Goal: Task Accomplishment & Management: Manage account settings

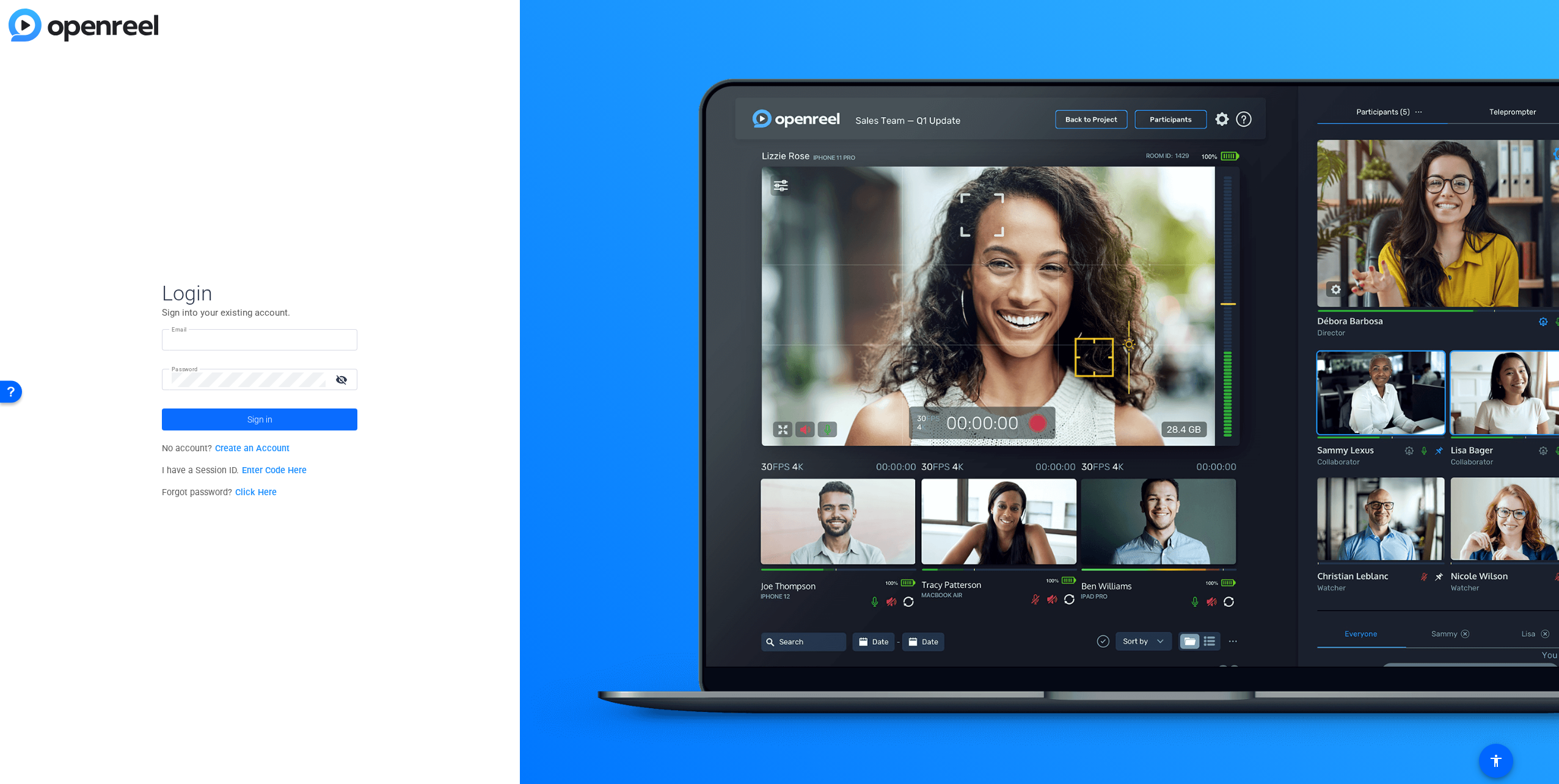
type input "[PERSON_NAME][EMAIL_ADDRESS][PERSON_NAME][DOMAIN_NAME]"
click at [287, 424] on span at bounding box center [260, 420] width 196 height 29
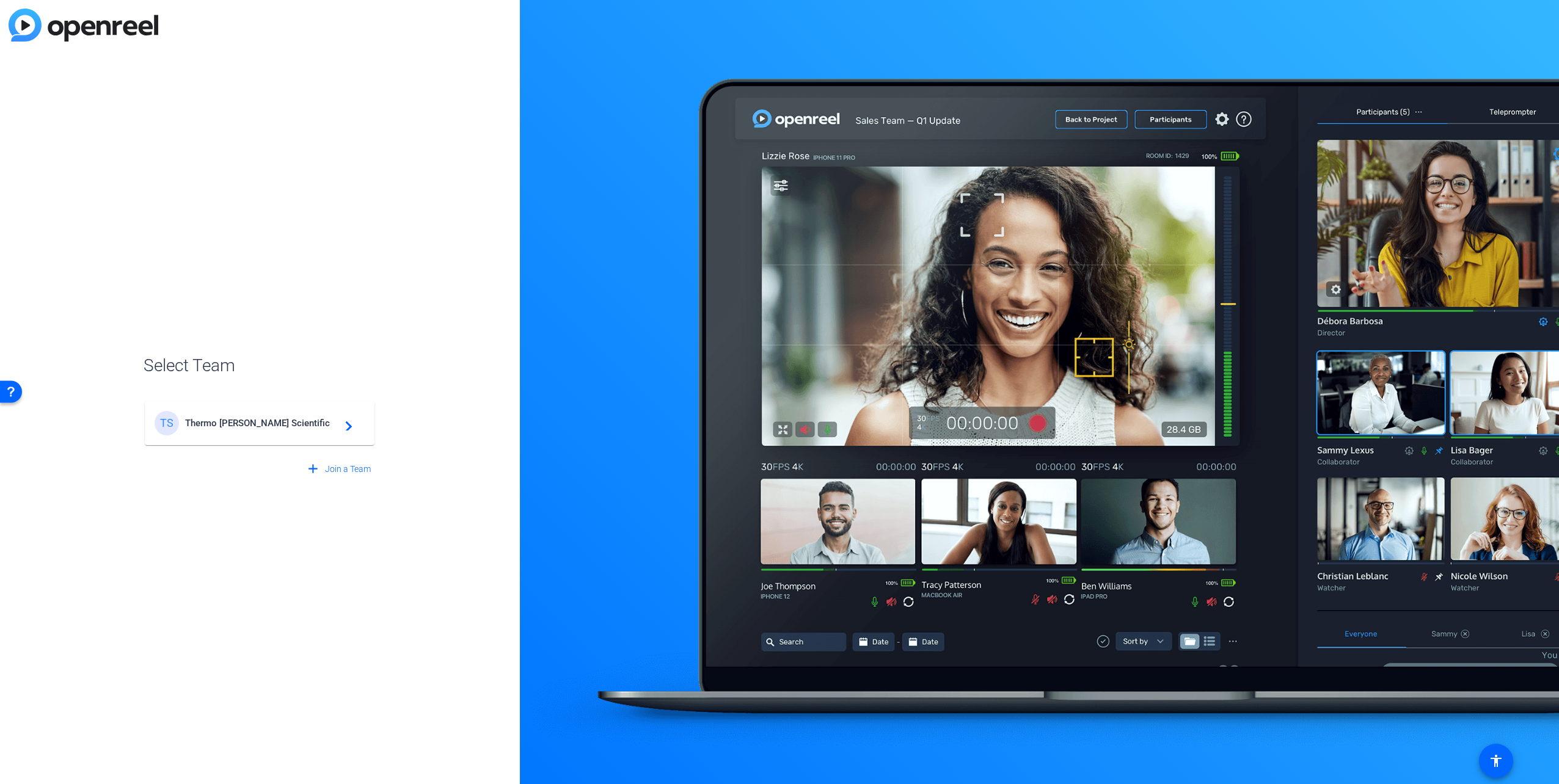
click at [248, 419] on span "Thermo [PERSON_NAME] Scientific" at bounding box center [261, 423] width 153 height 11
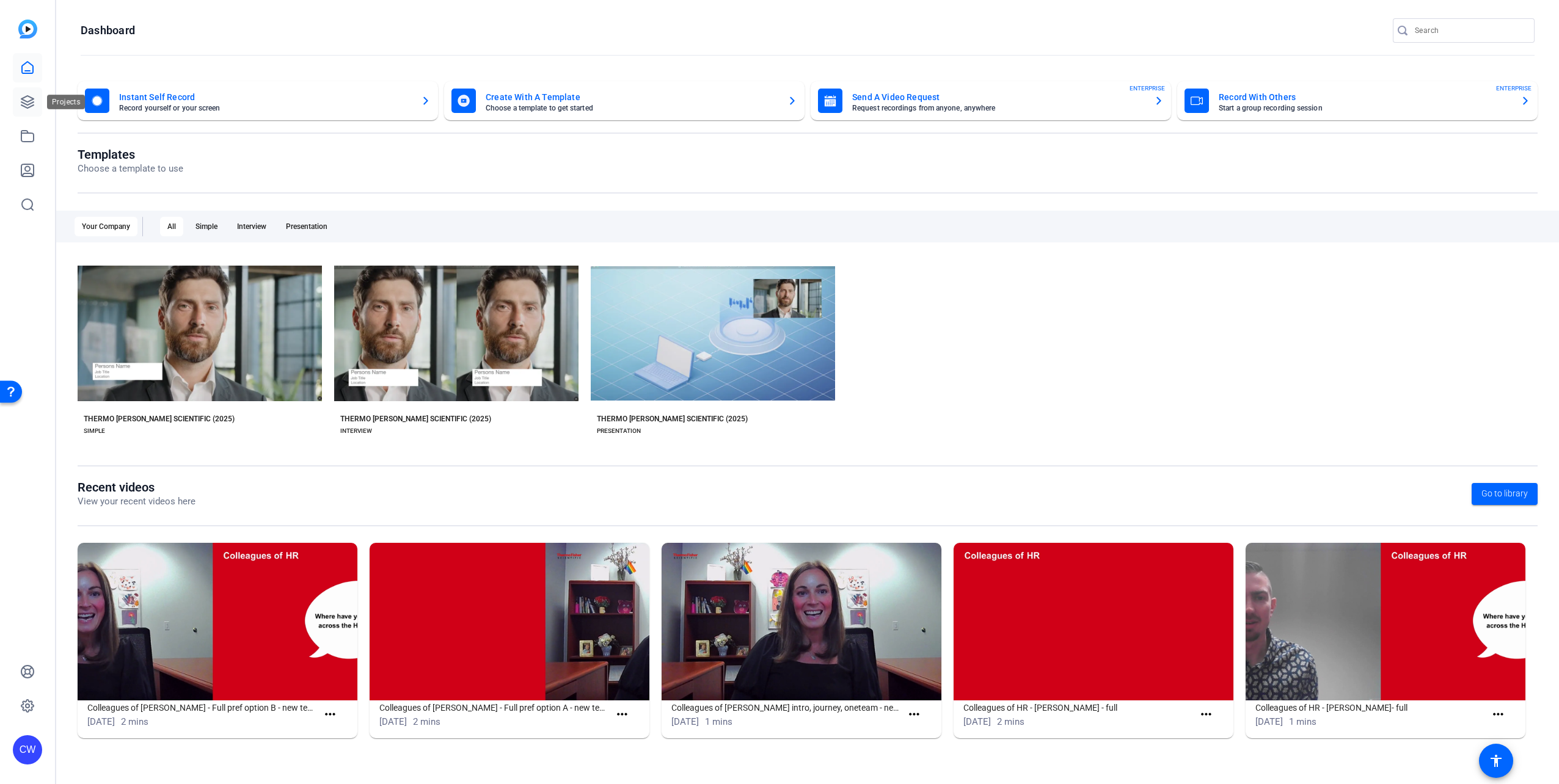
click at [23, 104] on icon at bounding box center [27, 102] width 15 height 15
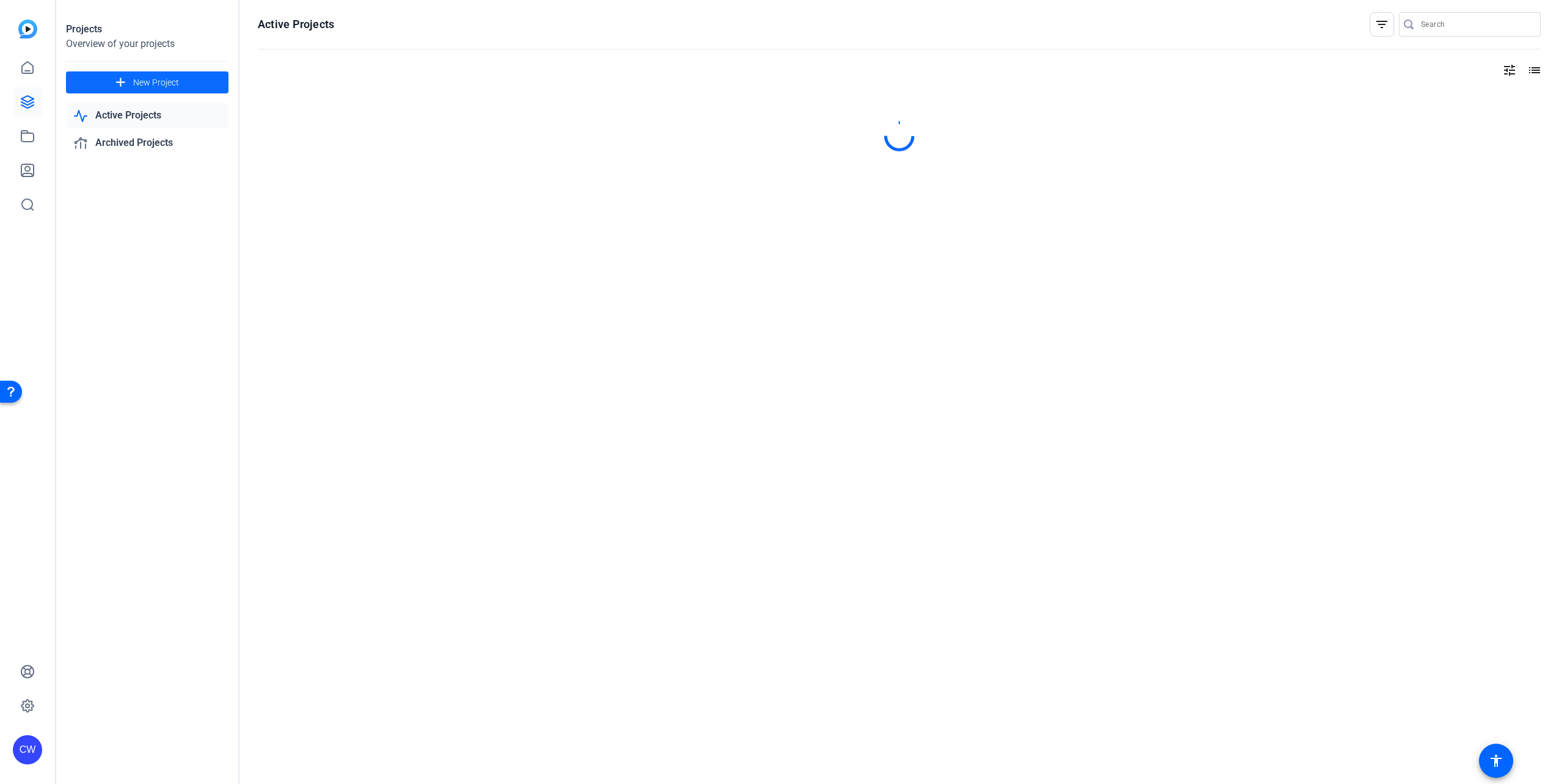
click at [156, 89] on span at bounding box center [147, 83] width 163 height 29
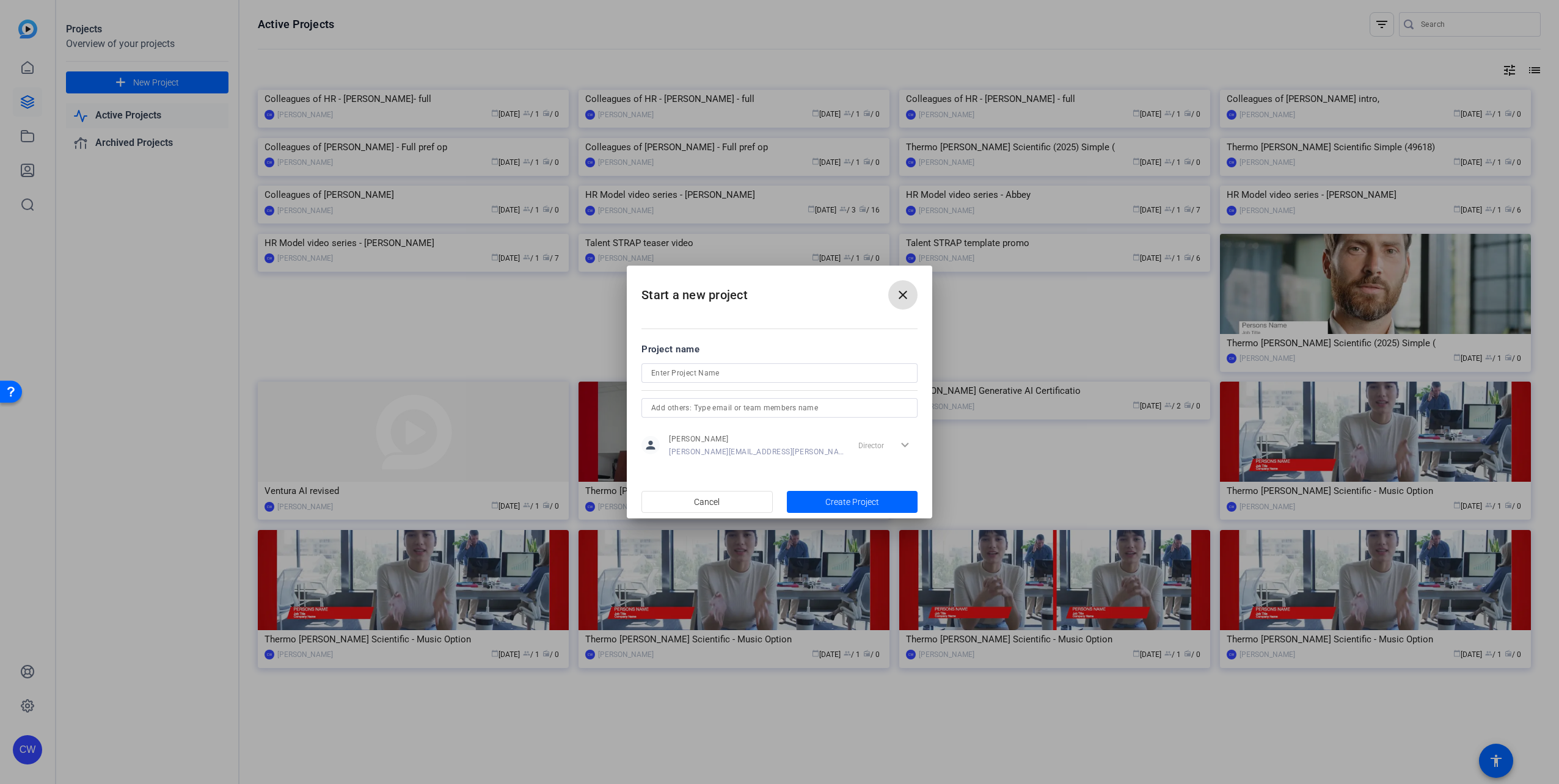
click at [723, 366] on input at bounding box center [780, 373] width 257 height 15
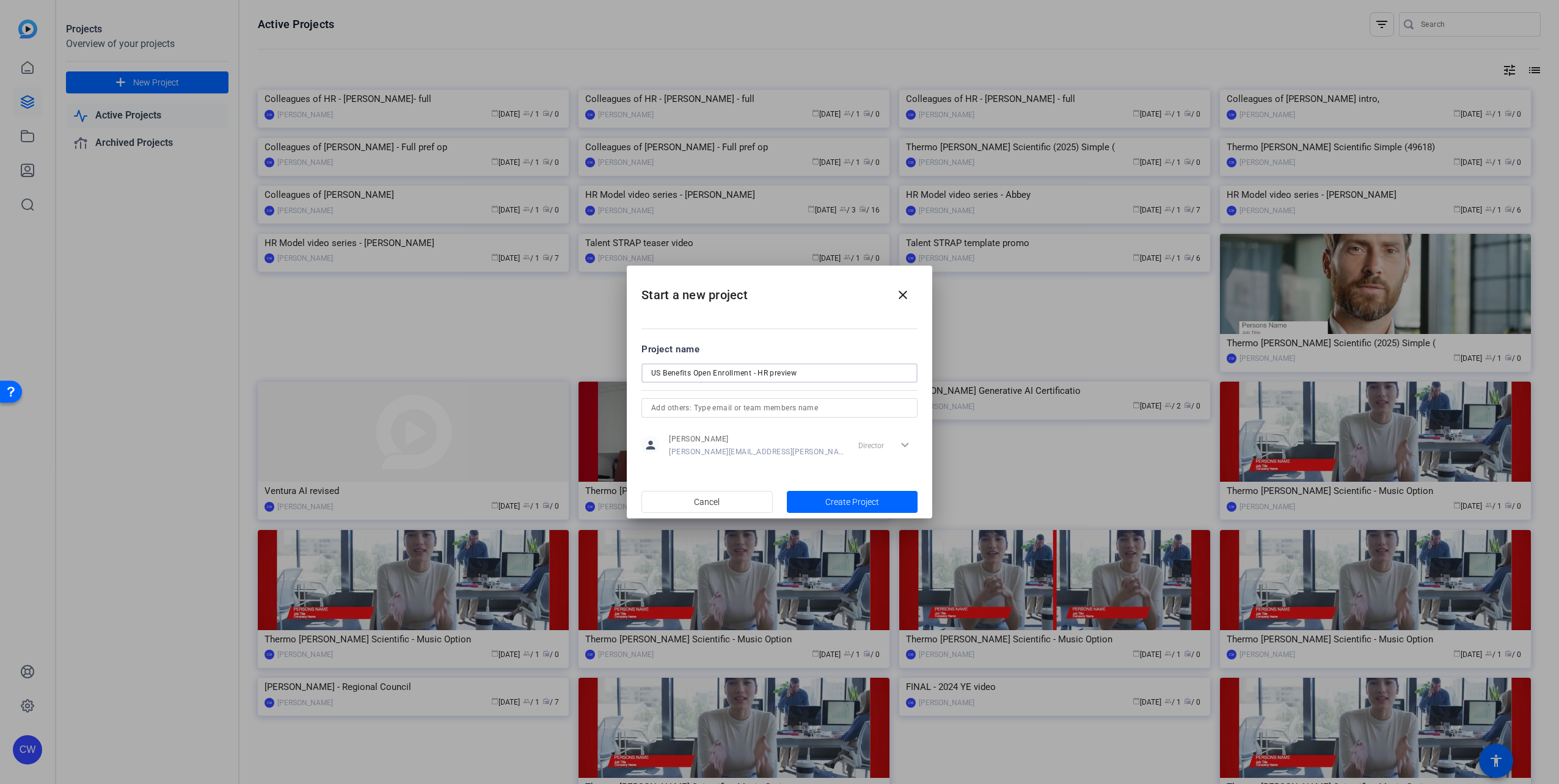
type input "US Benefits Open Enrollment - HR preview"
click at [775, 413] on input "text" at bounding box center [780, 407] width 257 height 15
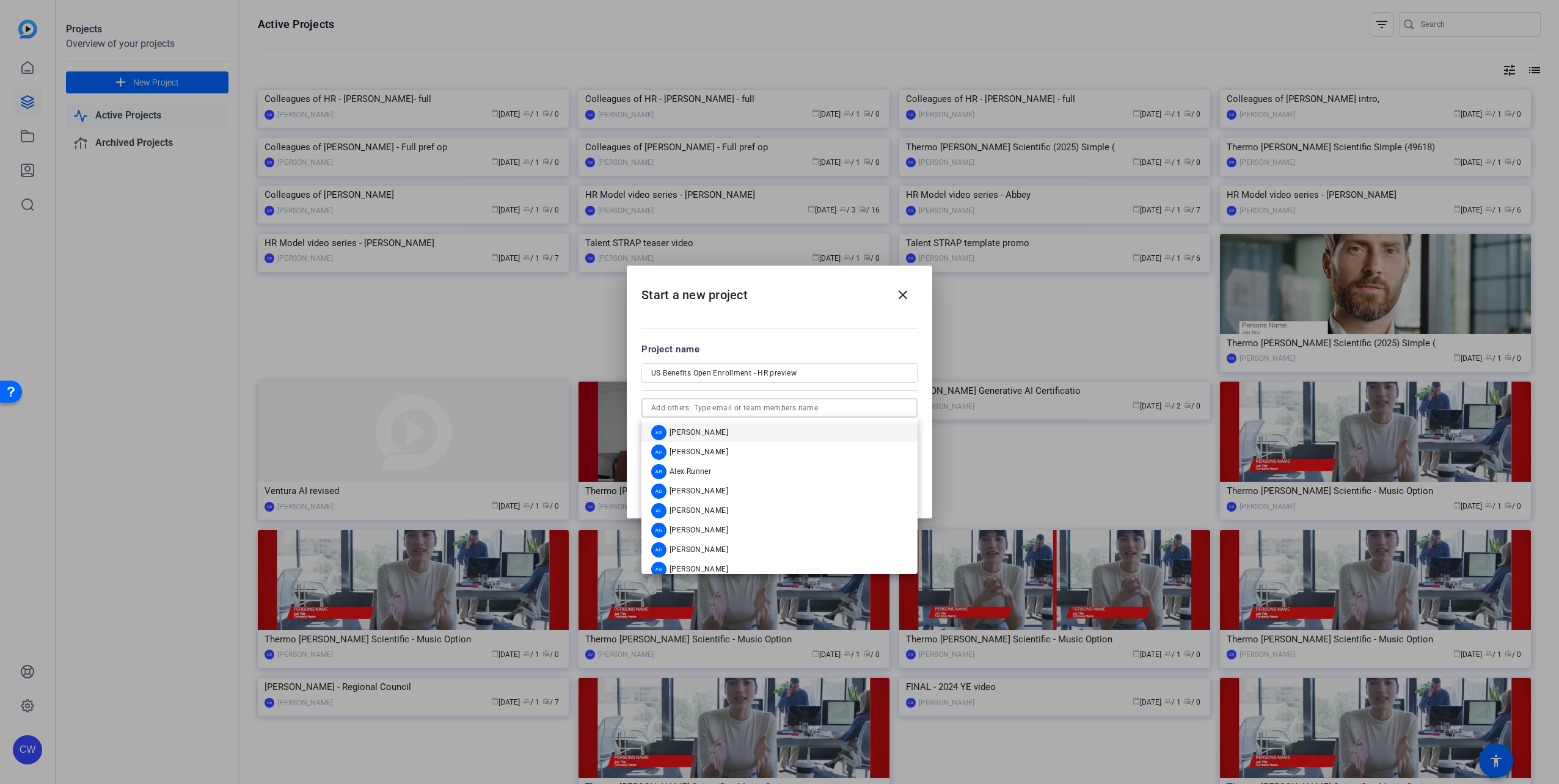
click at [775, 413] on input "text" at bounding box center [780, 407] width 257 height 15
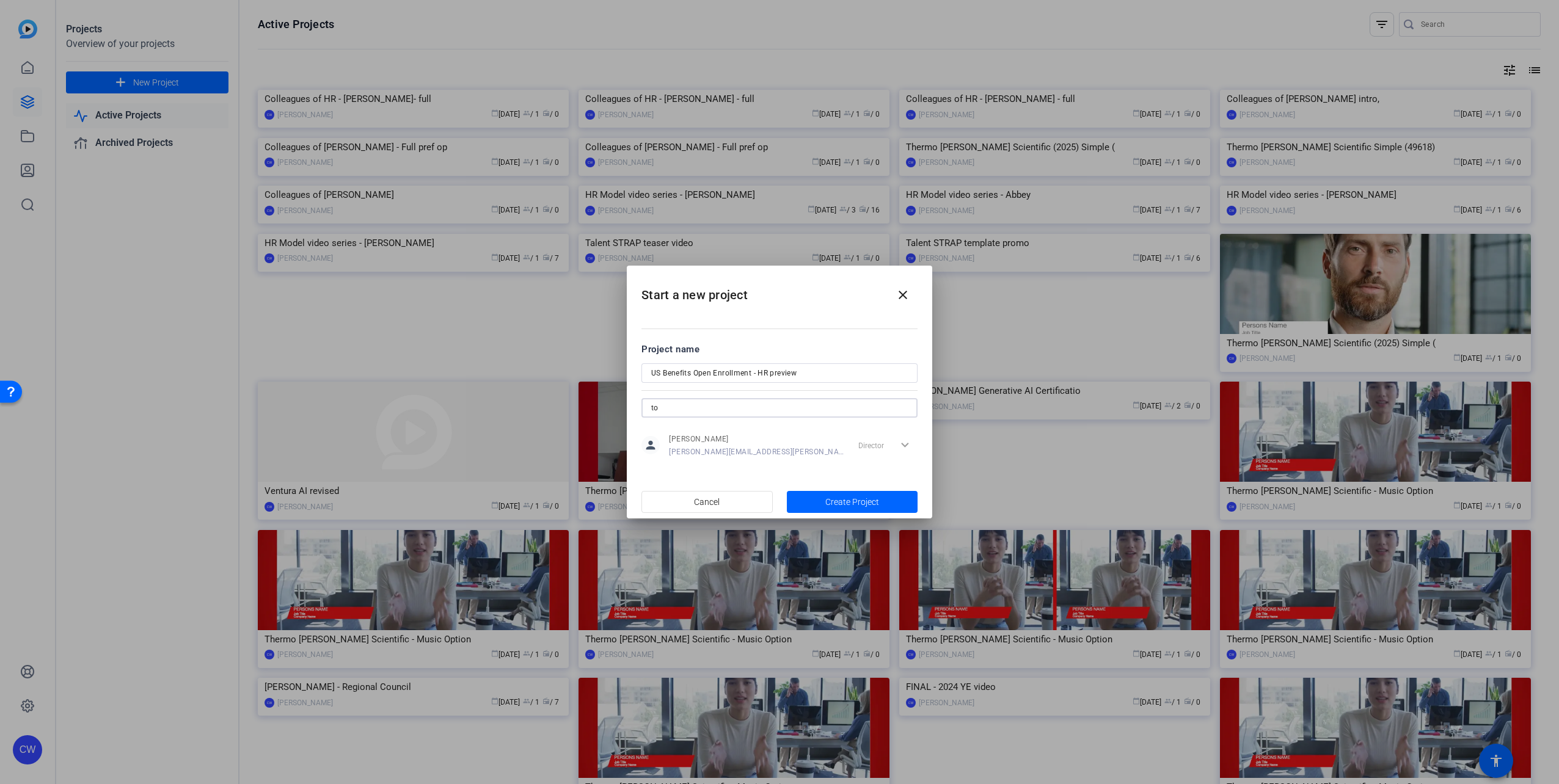
type input "t"
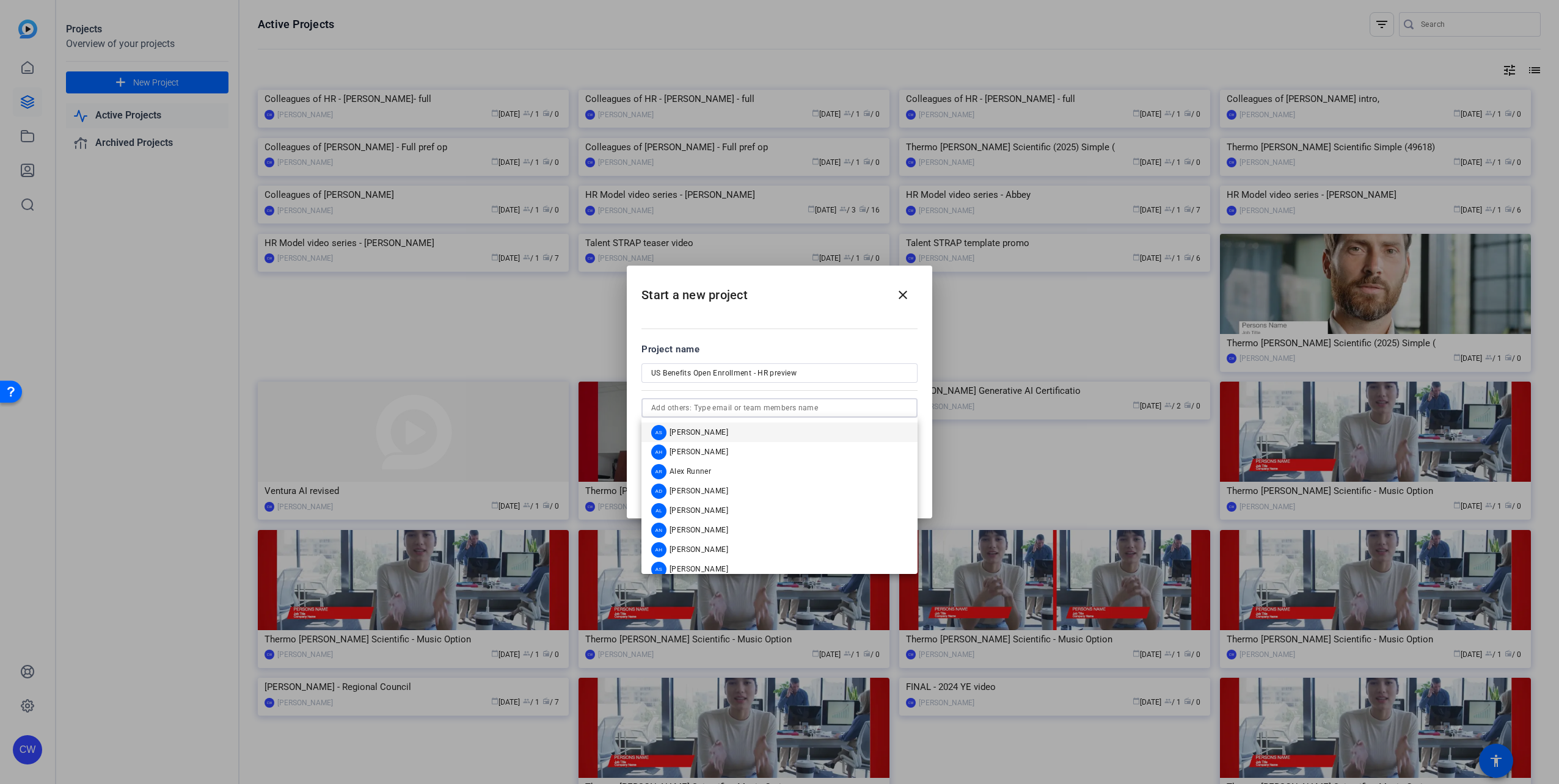
click at [775, 346] on div "Project name" at bounding box center [779, 349] width 276 height 14
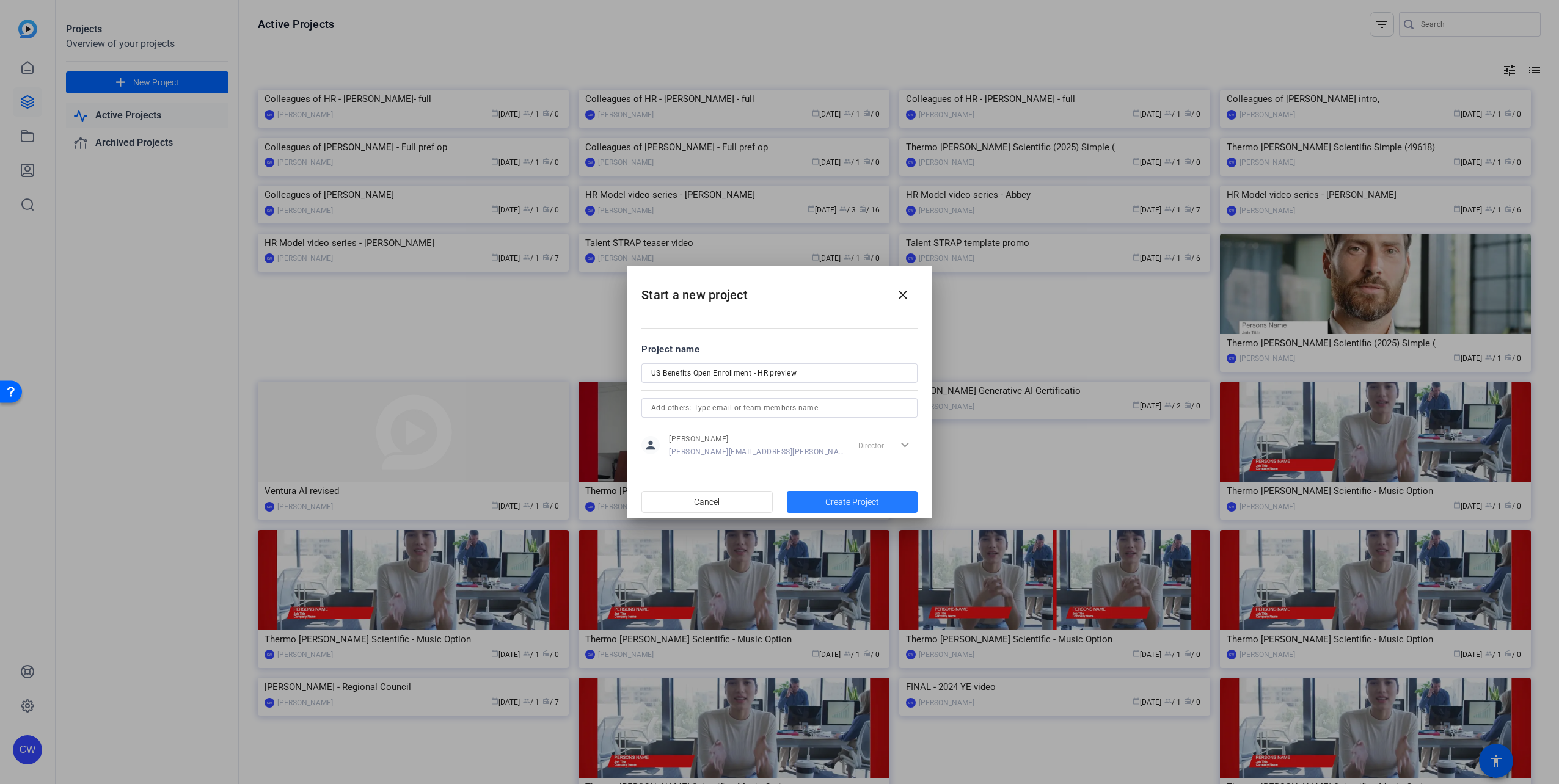
click at [775, 501] on span "Create Project" at bounding box center [852, 502] width 53 height 13
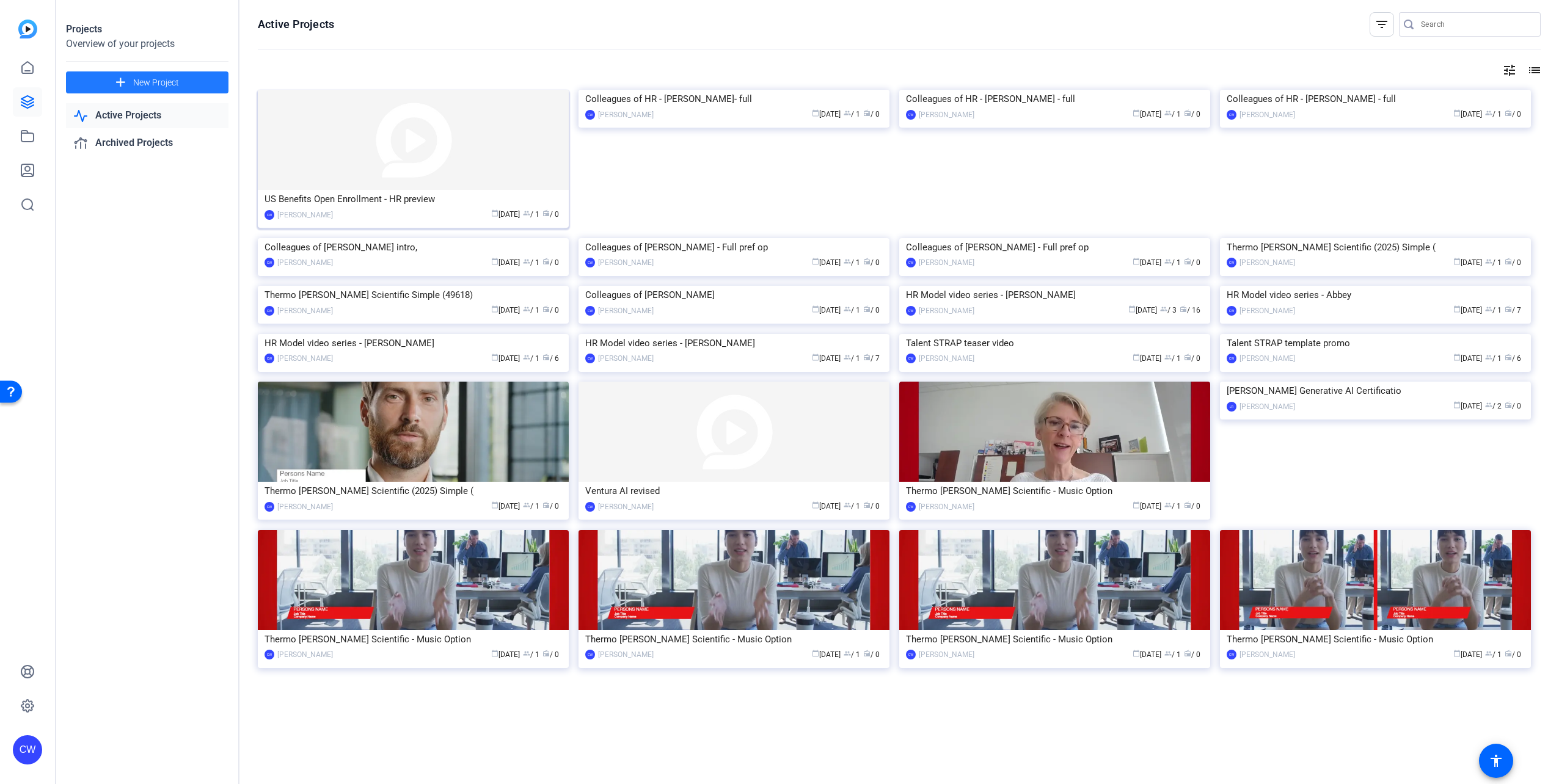
click at [394, 162] on img at bounding box center [413, 140] width 311 height 100
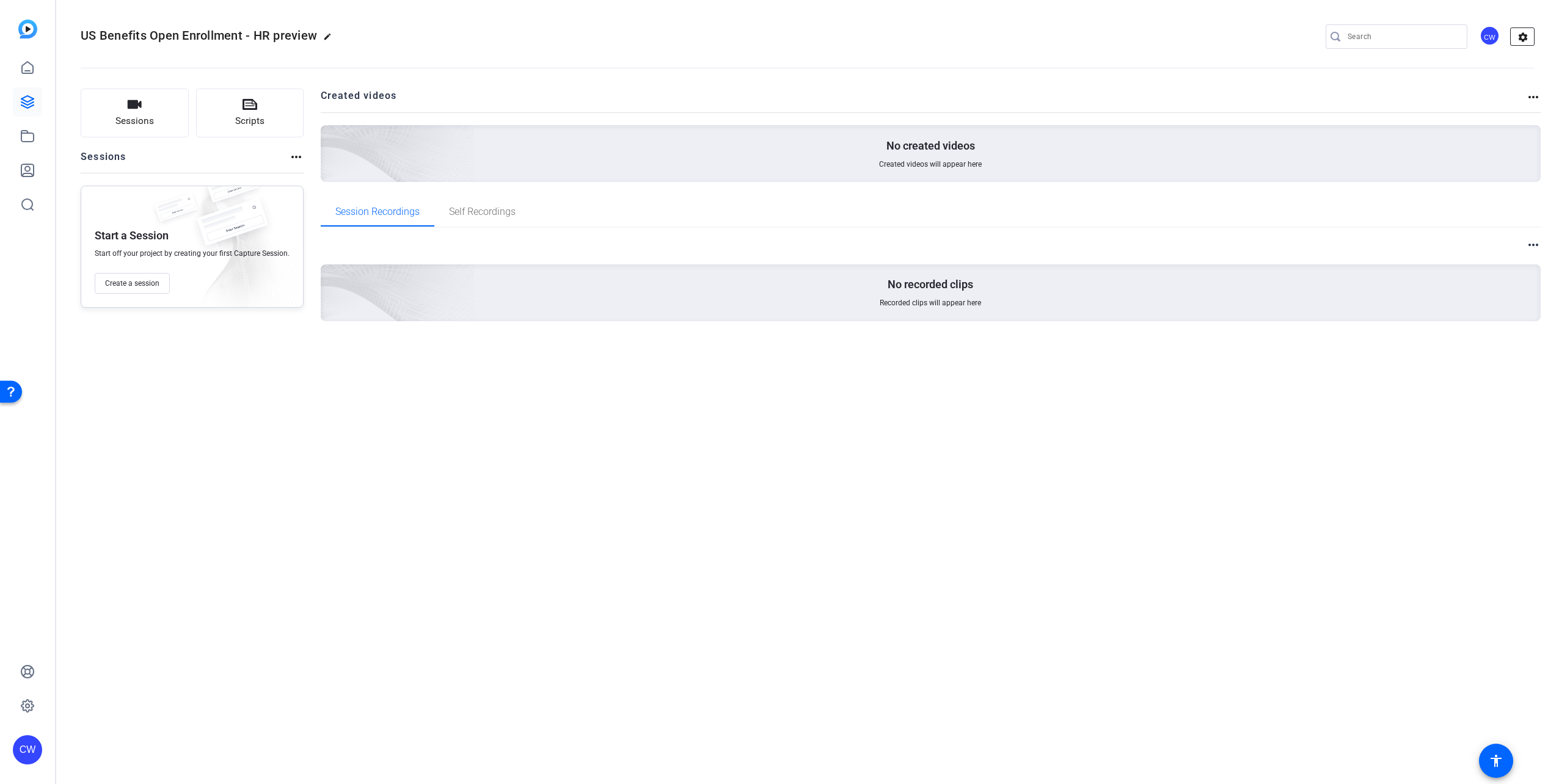
click at [775, 39] on mat-icon "settings" at bounding box center [1523, 37] width 24 height 18
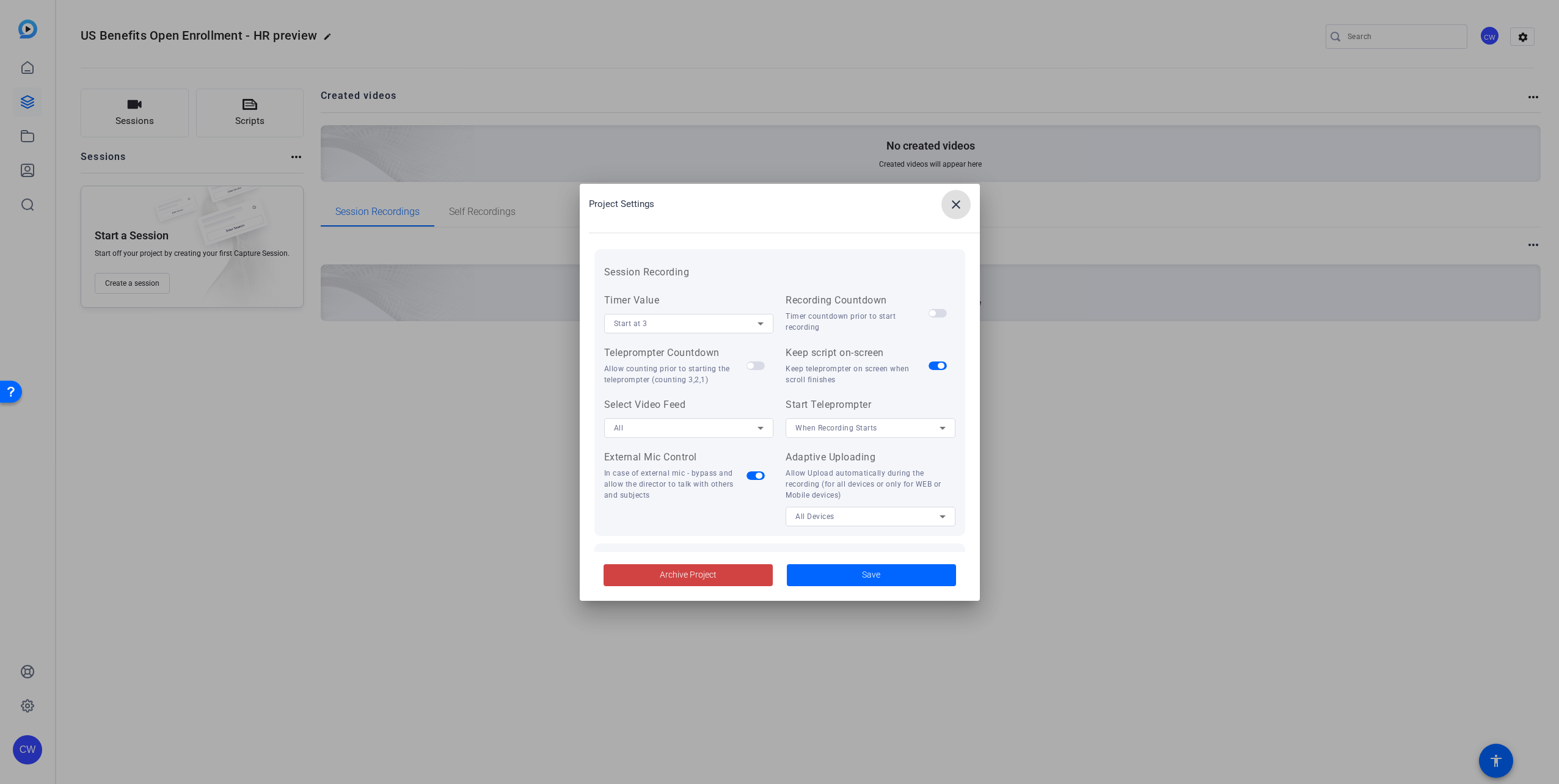
scroll to position [245, 0]
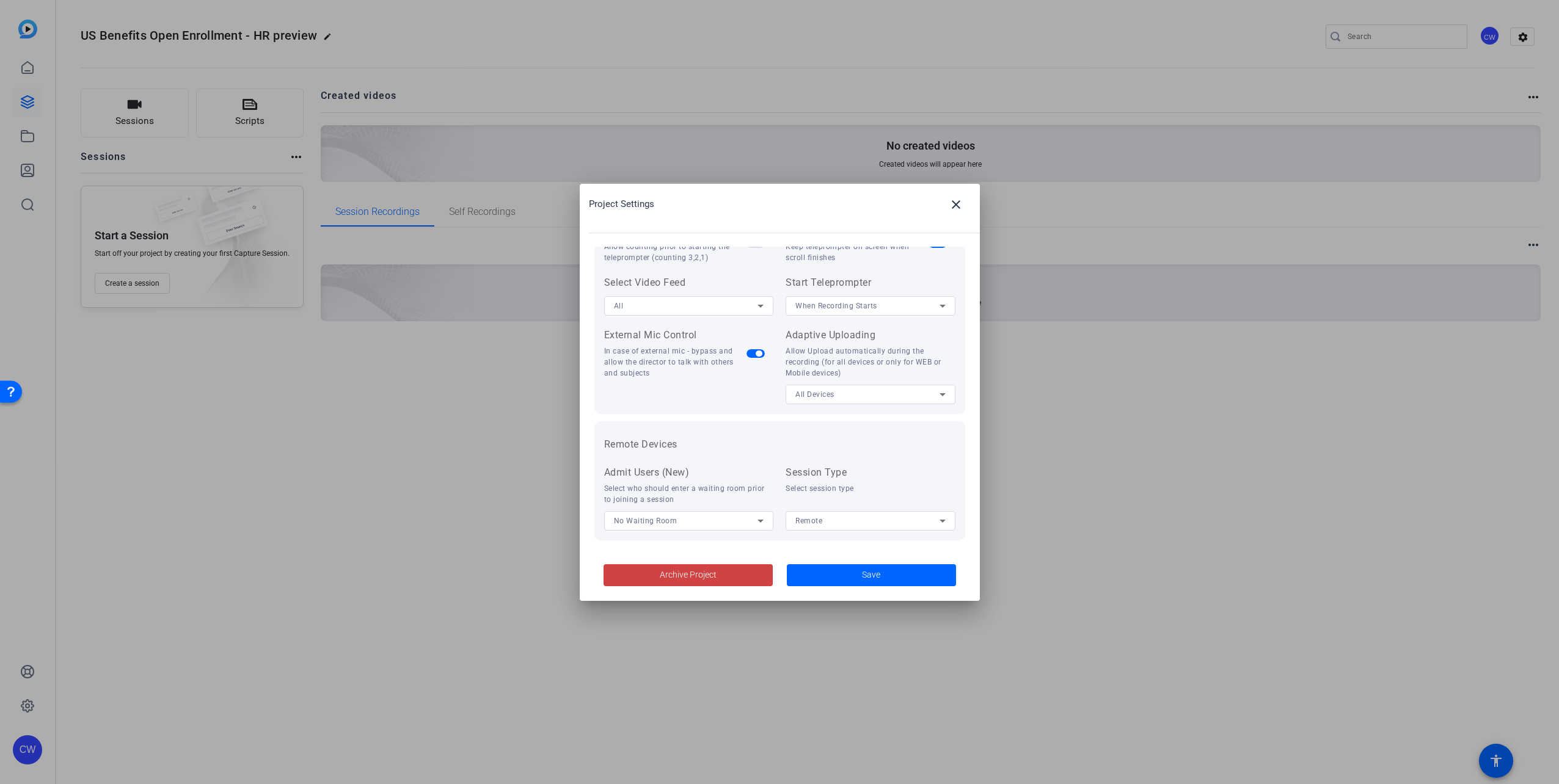
click at [775, 443] on h3 "Remote Devices" at bounding box center [780, 444] width 352 height 15
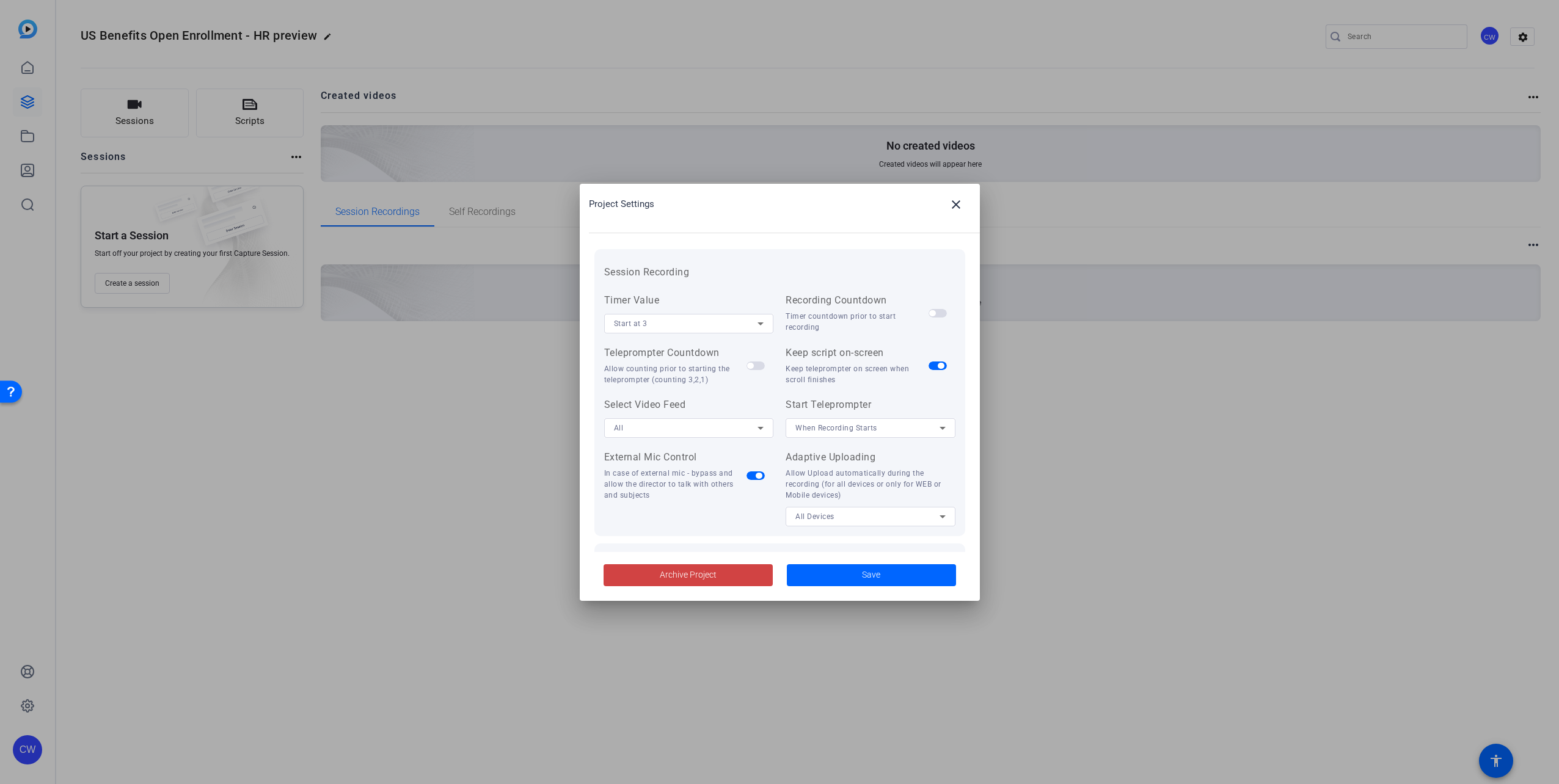
scroll to position [252, 0]
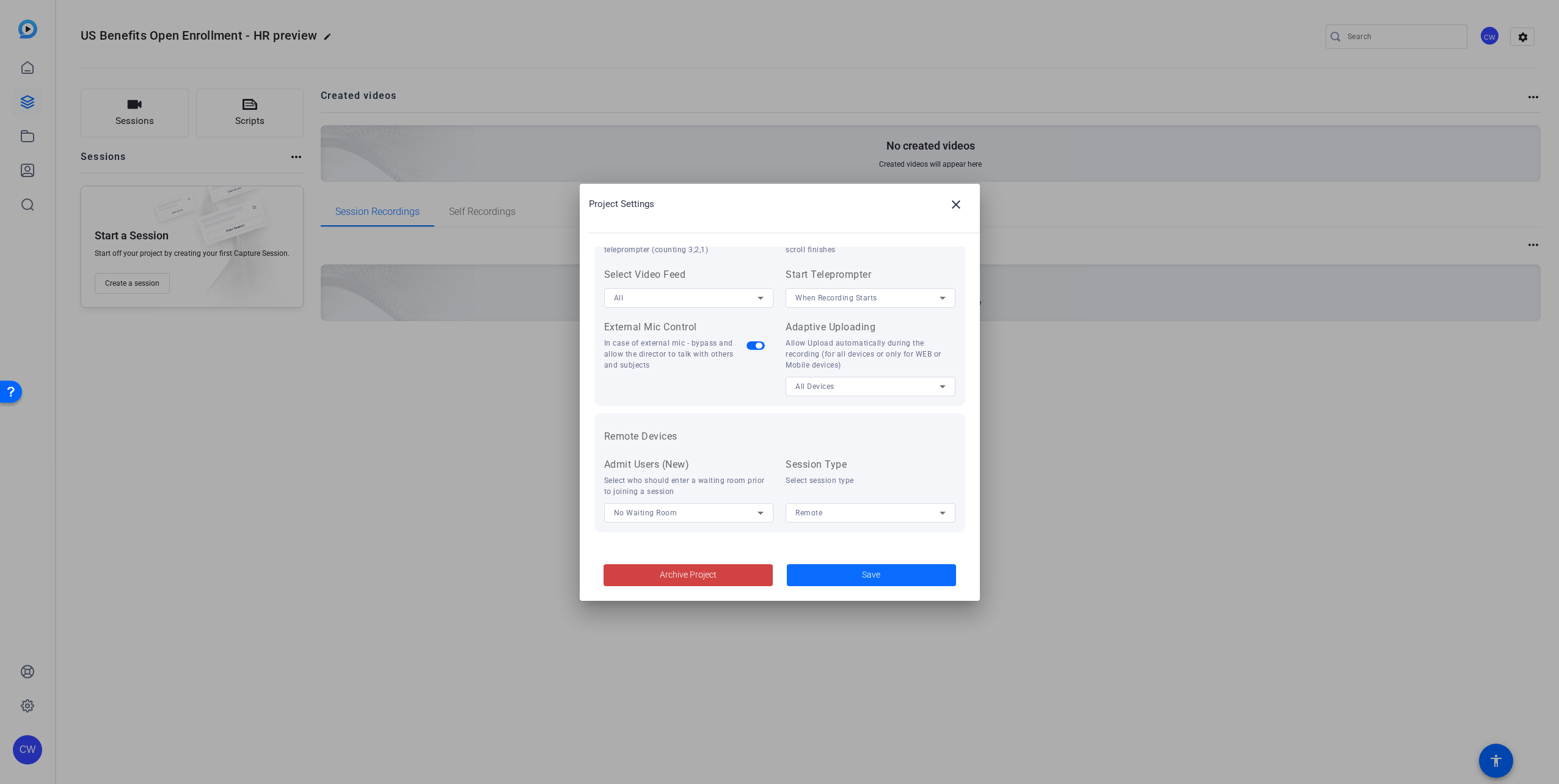
click at [775, 576] on span "Save" at bounding box center [871, 575] width 18 height 13
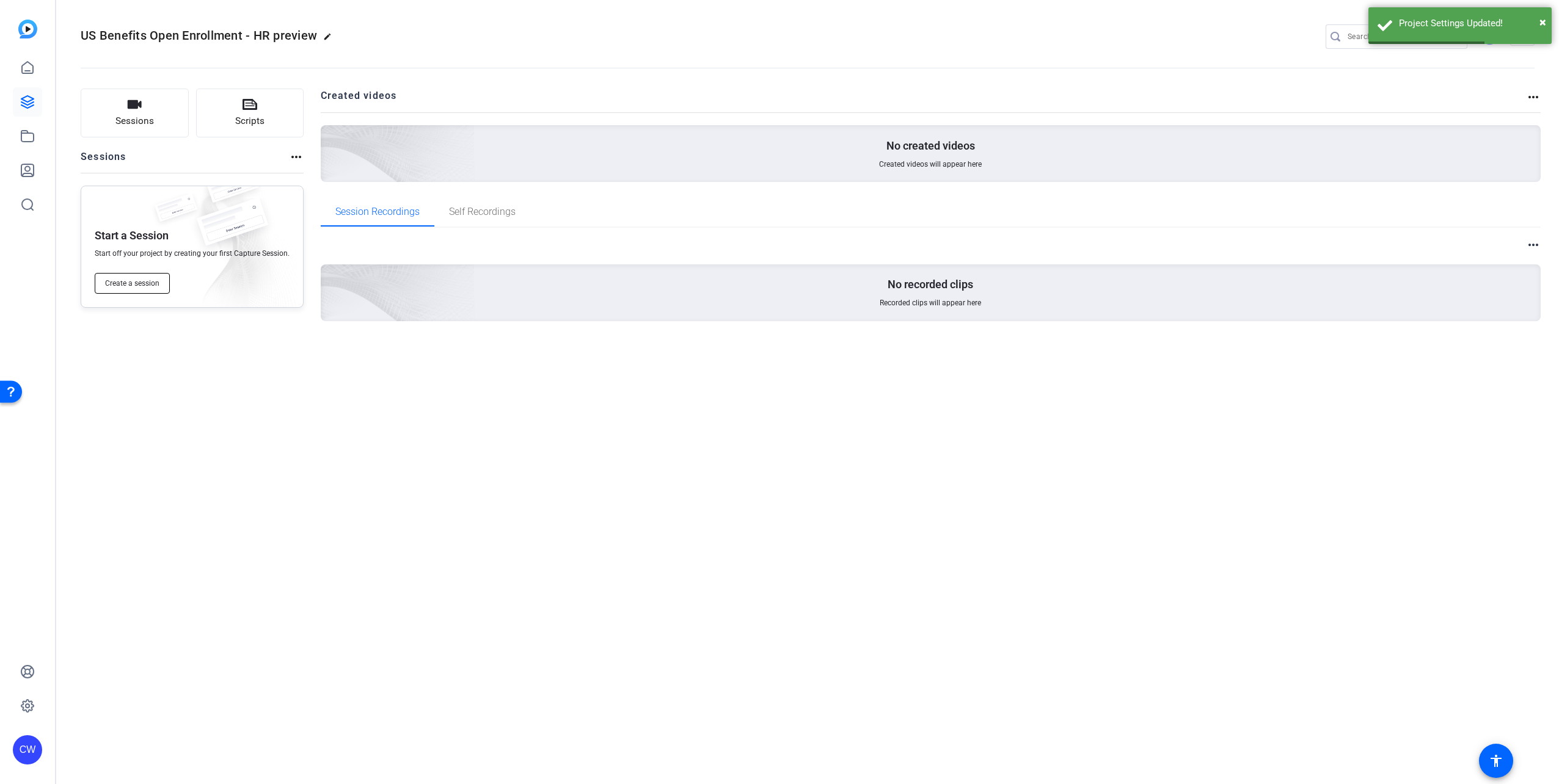
click at [132, 276] on button "Create a session" at bounding box center [132, 283] width 75 height 21
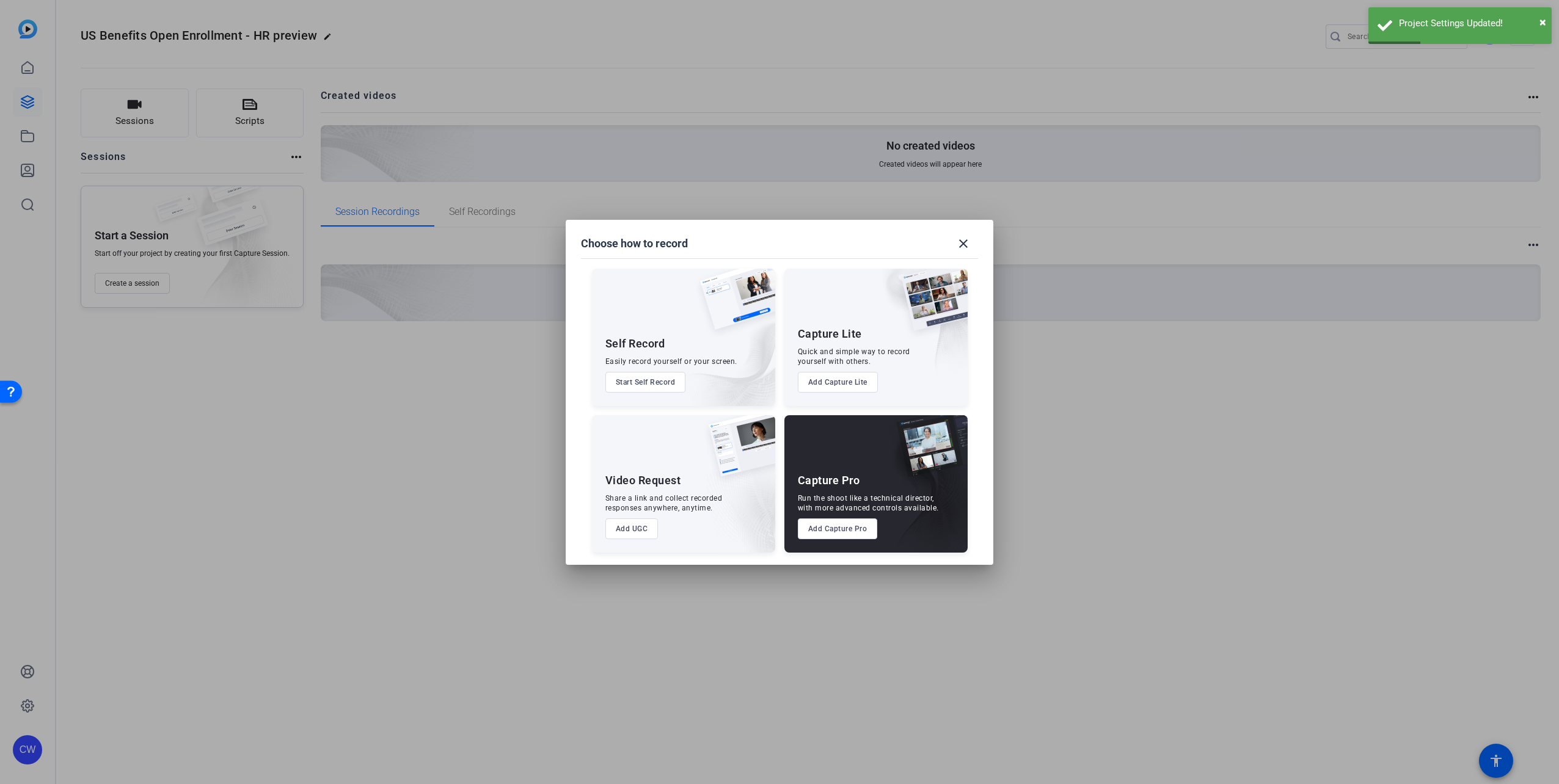
click at [775, 524] on button "Add Capture Pro" at bounding box center [838, 529] width 80 height 21
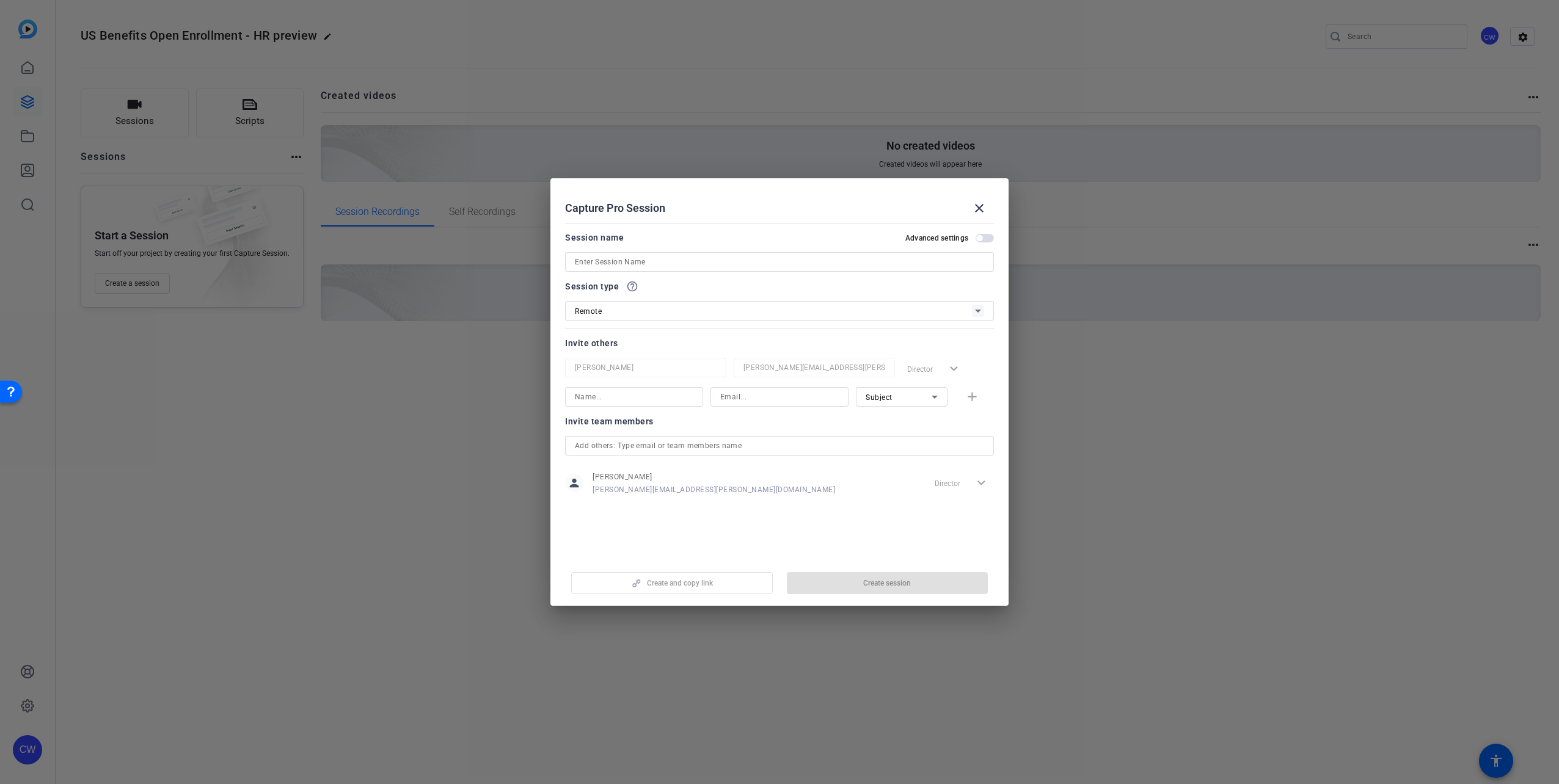
click at [666, 262] on input at bounding box center [780, 261] width 410 height 15
type input "Oksanen 1"
click at [637, 392] on input at bounding box center [634, 397] width 118 height 15
click at [634, 400] on input at bounding box center [634, 397] width 118 height 15
type input "[PERSON_NAME]"
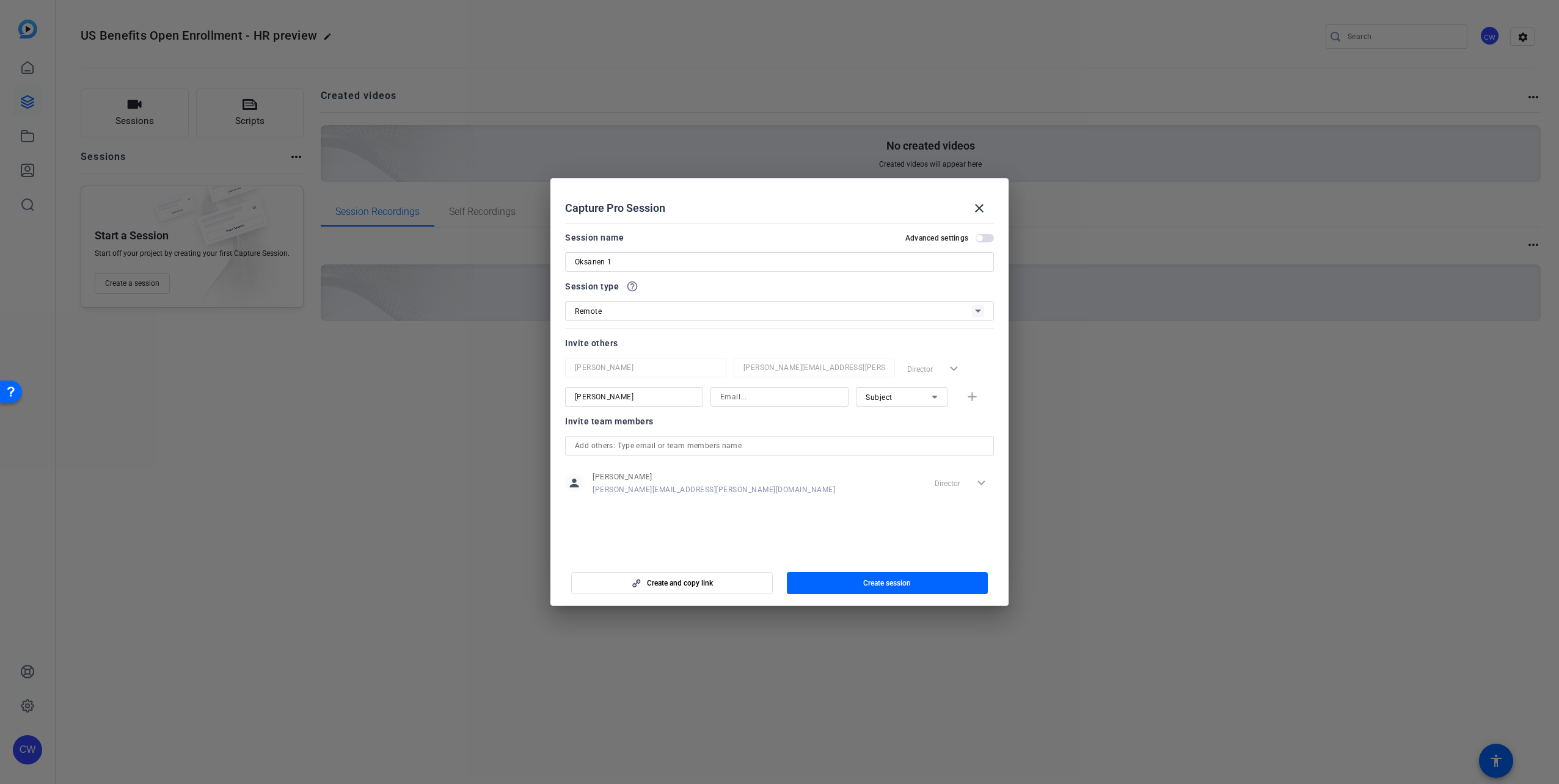
click at [767, 388] on div at bounding box center [779, 397] width 118 height 20
click at [767, 395] on input at bounding box center [779, 397] width 118 height 15
type input "[PERSON_NAME][EMAIL_ADDRESS][PERSON_NAME][DOMAIN_NAME]"
click at [775, 390] on div "Subject" at bounding box center [902, 397] width 72 height 20
drag, startPoint x: 920, startPoint y: 390, endPoint x: 898, endPoint y: 423, distance: 39.7
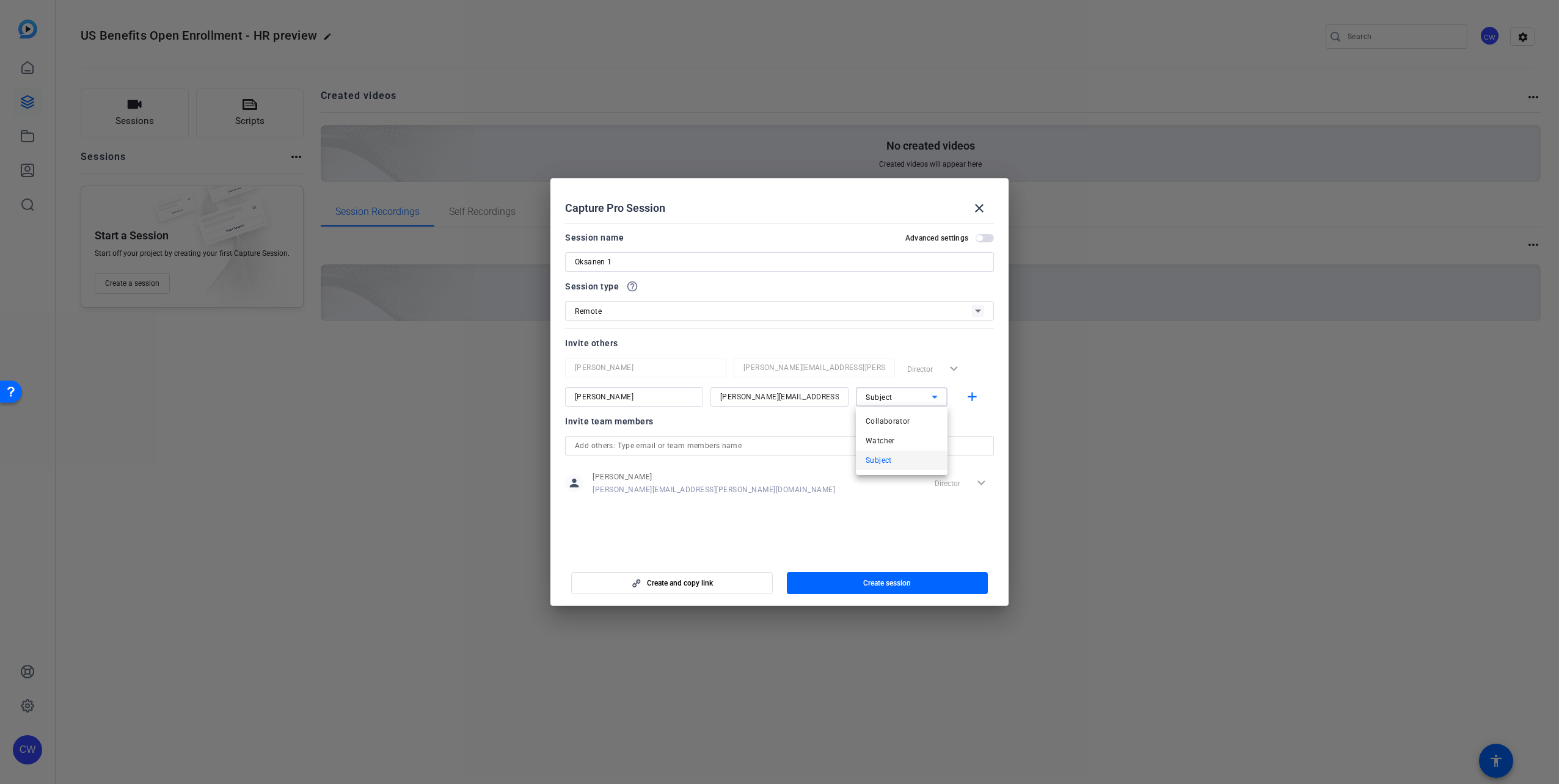
click at [775, 423] on span "Collaborator" at bounding box center [888, 421] width 44 height 15
drag, startPoint x: 968, startPoint y: 400, endPoint x: 614, endPoint y: 416, distance: 354.4
click at [775, 400] on mat-icon "add" at bounding box center [972, 397] width 15 height 15
click at [582, 437] on div at bounding box center [634, 443] width 138 height 14
click at [586, 428] on input at bounding box center [634, 426] width 118 height 15
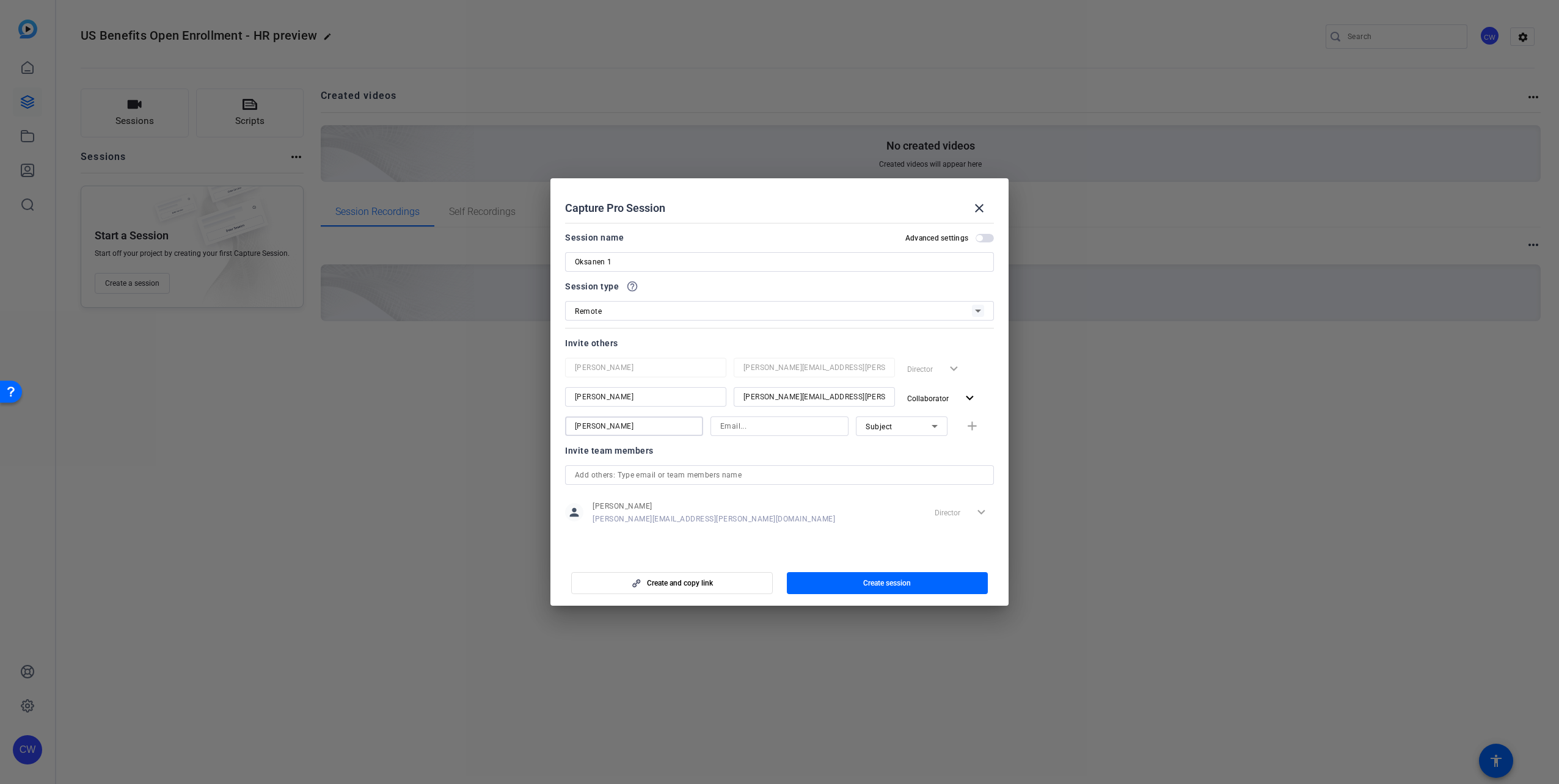
type input "[PERSON_NAME]"
click at [775, 433] on input at bounding box center [779, 426] width 118 height 15
type input "[PERSON_NAME][EMAIL_ADDRESS][PERSON_NAME][DOMAIN_NAME]"
click at [775, 237] on span "button" at bounding box center [985, 238] width 18 height 8
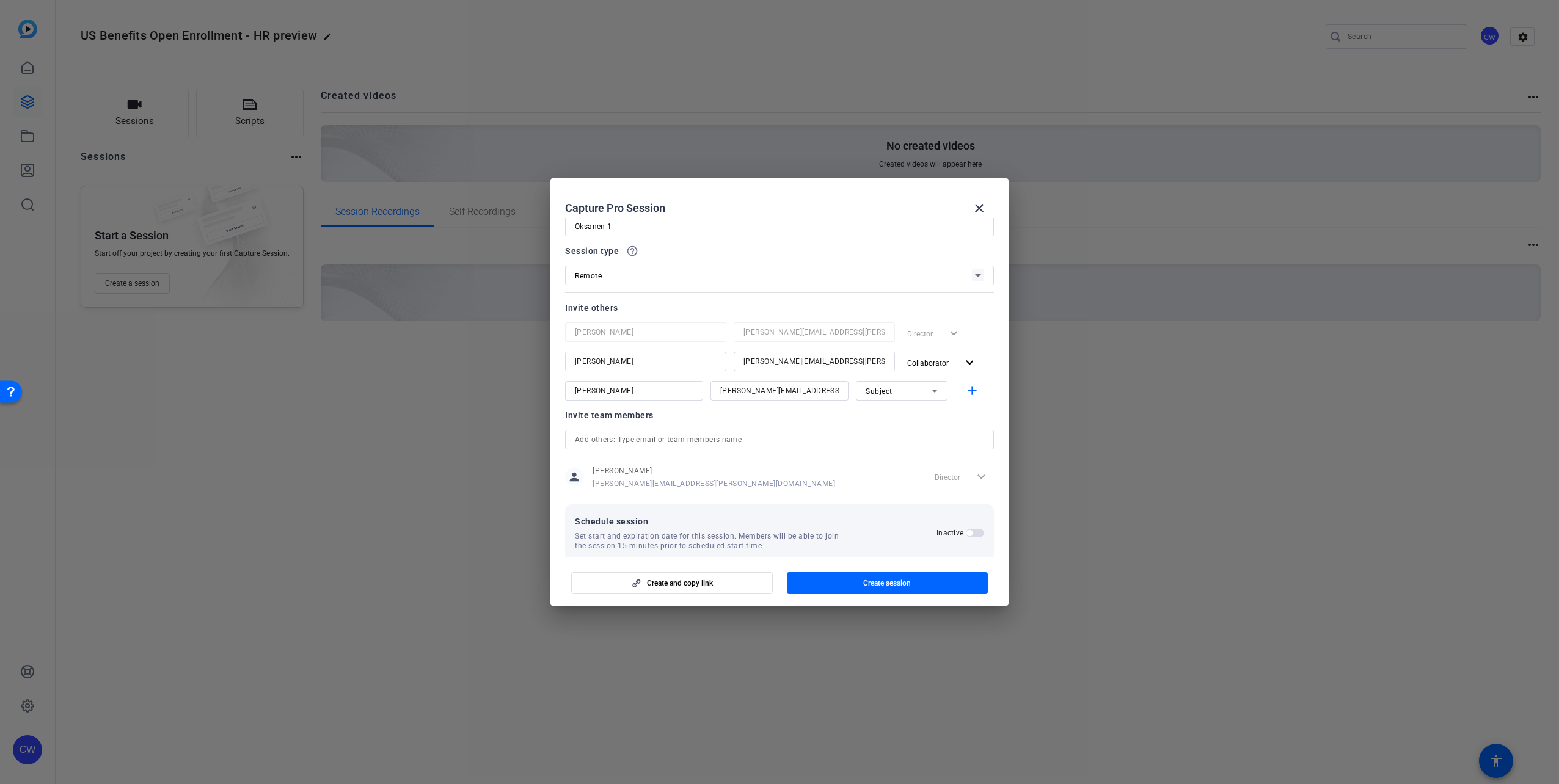
scroll to position [53, 0]
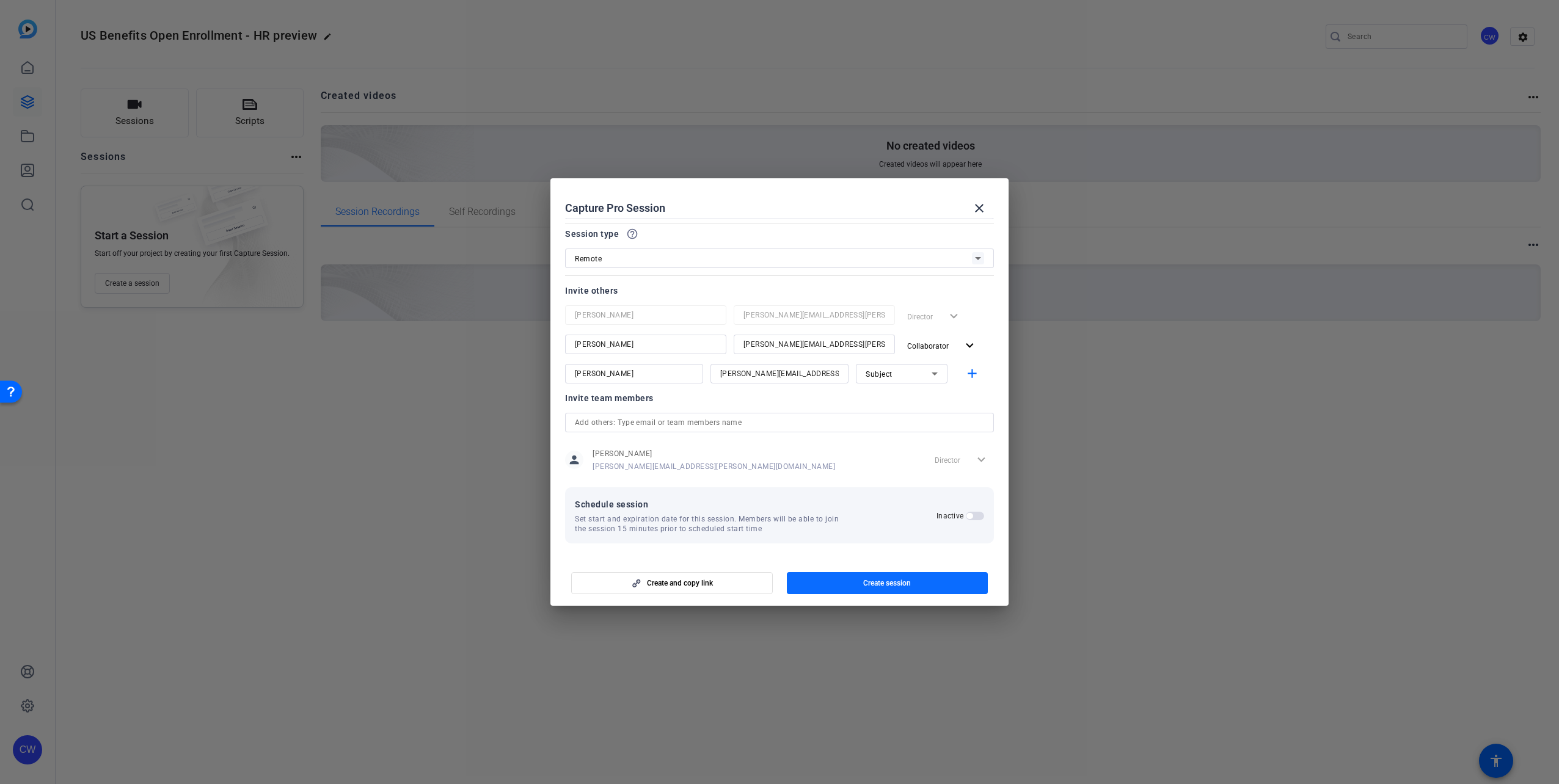
click at [775, 582] on span "button" at bounding box center [888, 583] width 202 height 29
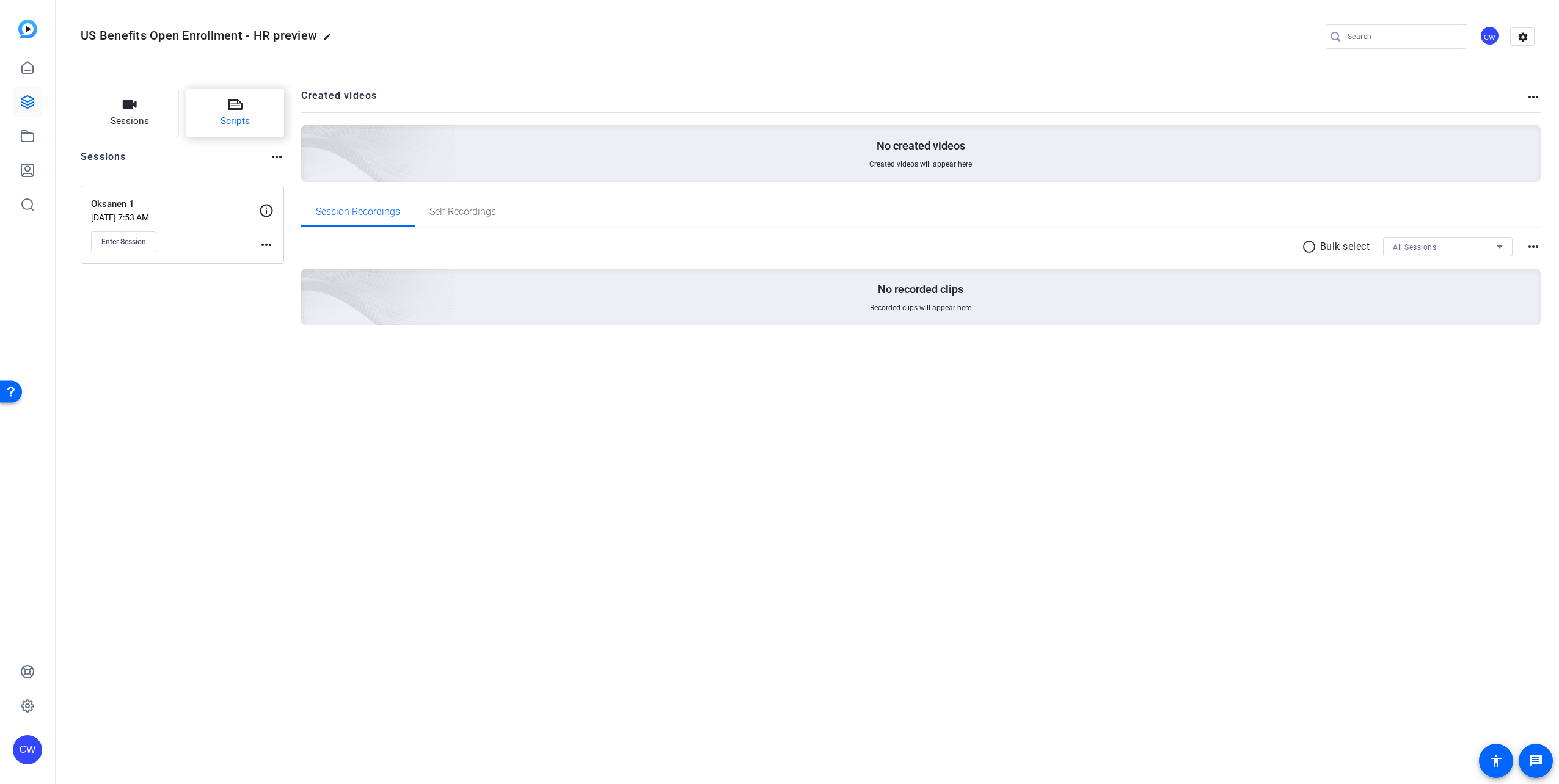
click at [212, 126] on button "Scripts" at bounding box center [235, 113] width 99 height 49
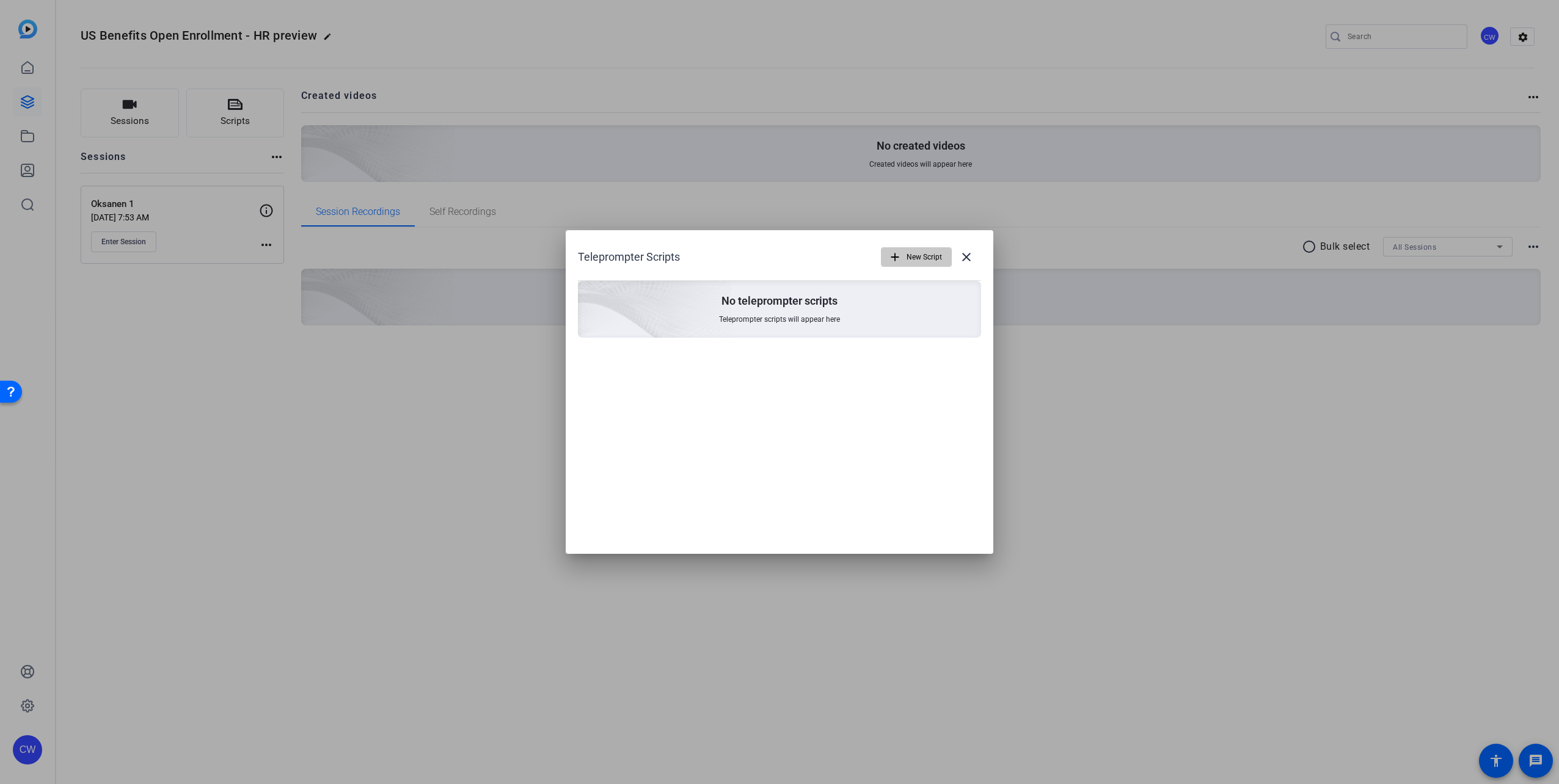
click at [775, 254] on span "New Script" at bounding box center [924, 257] width 35 height 23
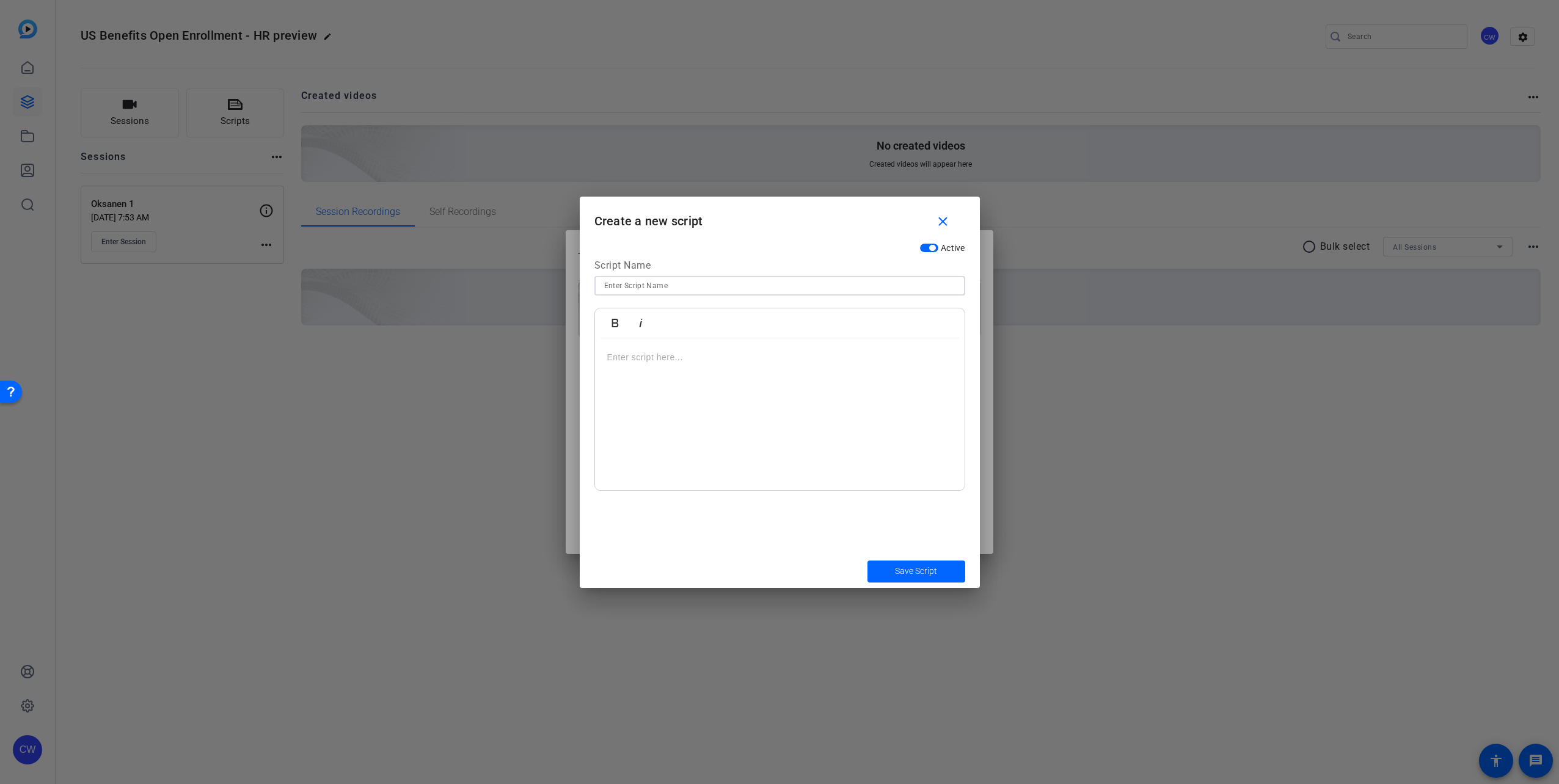
click at [769, 282] on input at bounding box center [780, 286] width 352 height 15
type input "OE 2026"
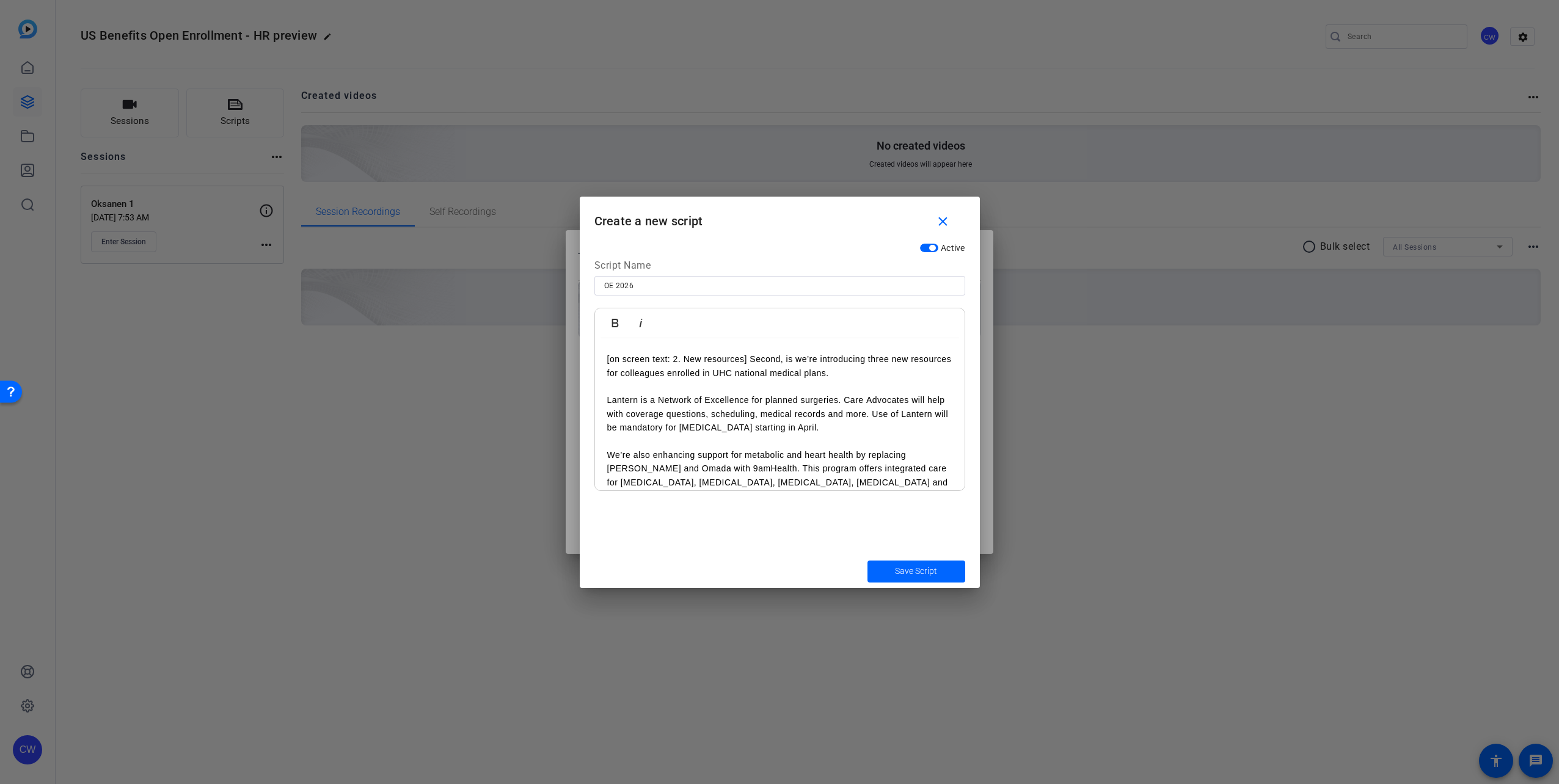
scroll to position [245, 0]
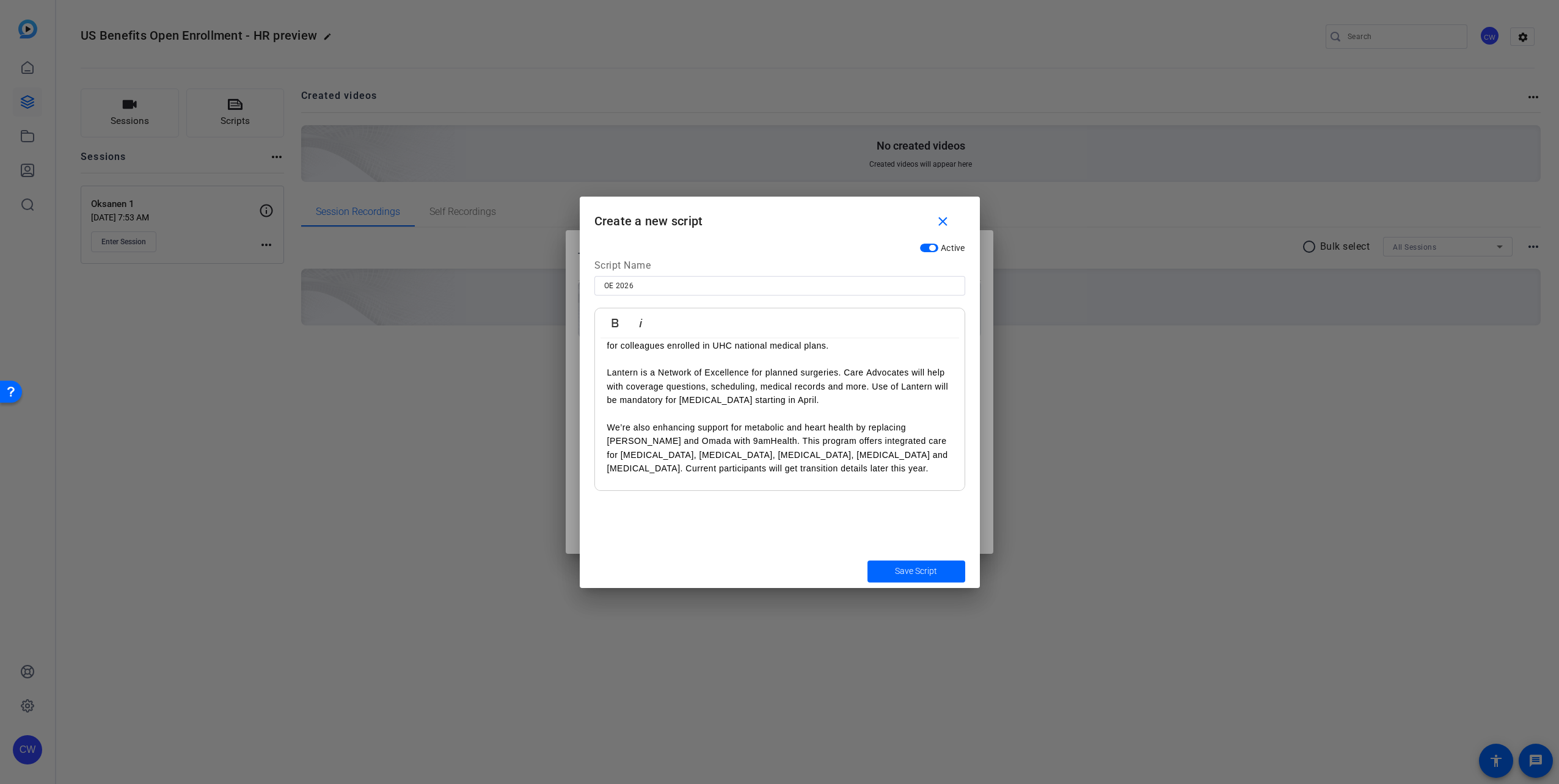
click at [725, 444] on p "We’re also enhancing support for metabolic and heart health by replacing [PERSO…" at bounding box center [780, 449] width 345 height 55
click at [724, 442] on p "We’re also enhancing support for metabolic and heart health by replacing [PERSO…" at bounding box center [780, 449] width 345 height 55
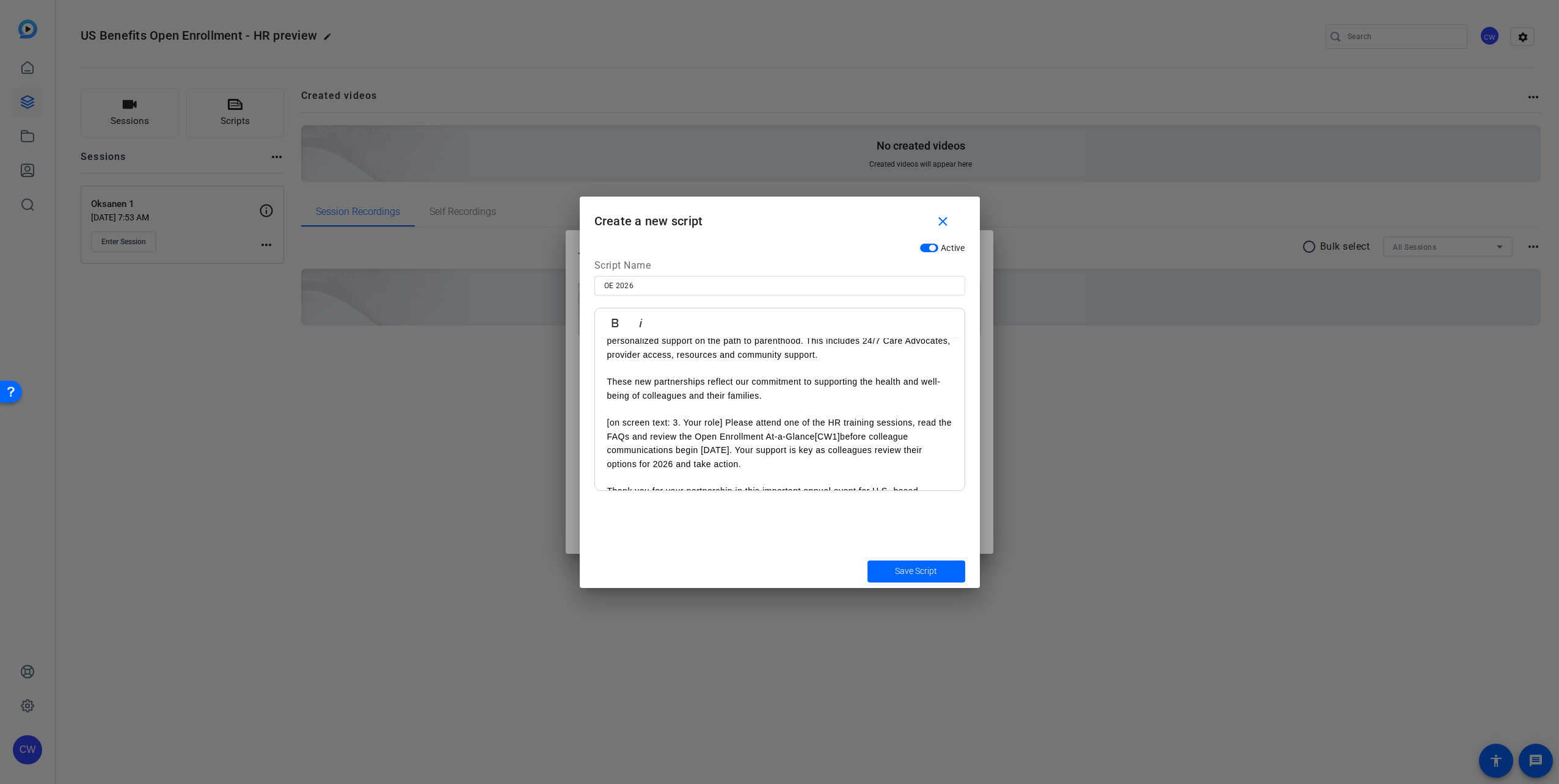
scroll to position [488, 0]
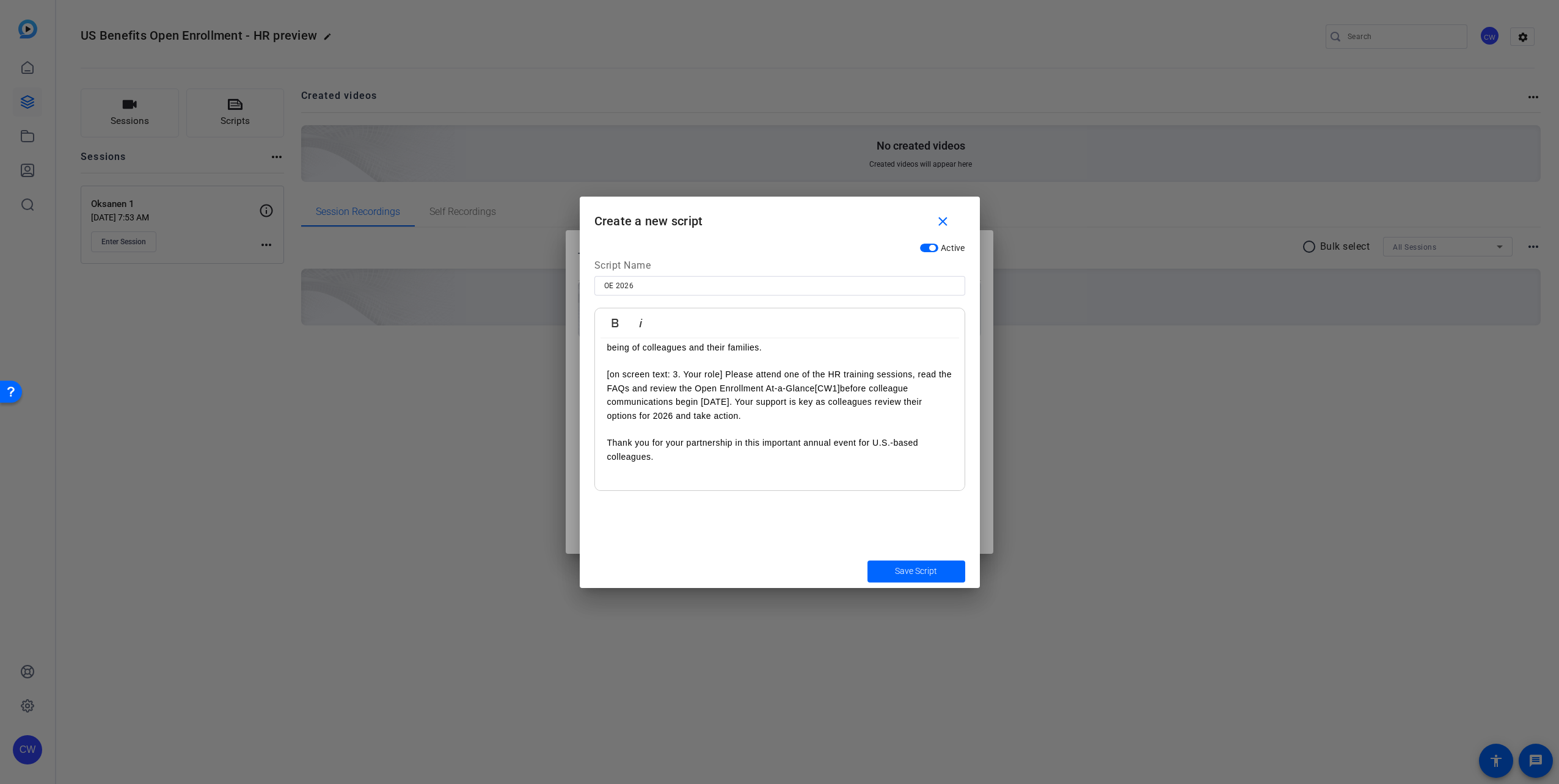
click at [747, 399] on p "[on screen text: 3. Your role] Please attend one of the HR training sessions, r…" at bounding box center [780, 395] width 345 height 55
click at [775, 581] on span "submit" at bounding box center [916, 572] width 98 height 29
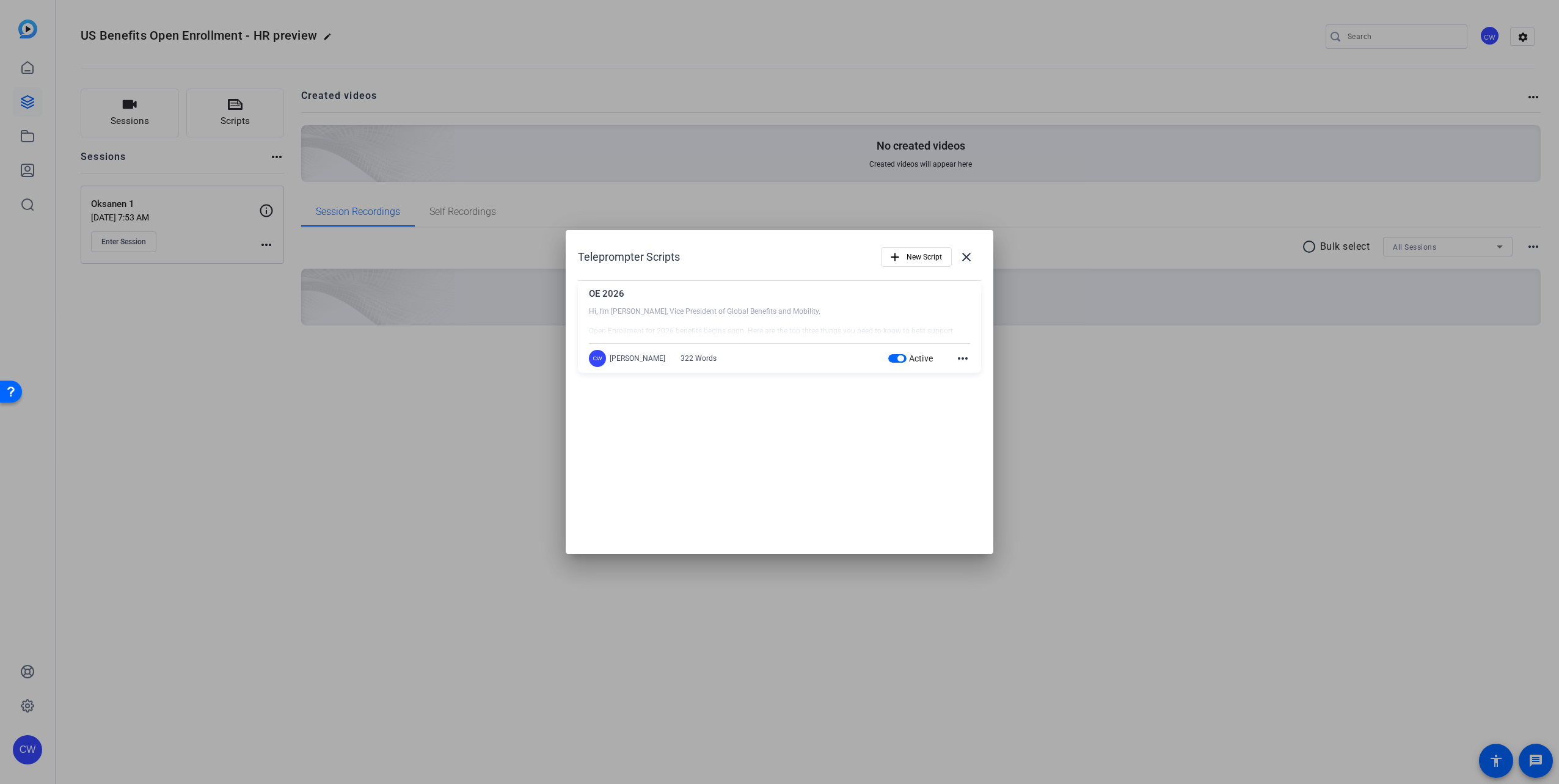
click at [775, 498] on div at bounding box center [780, 392] width 1559 height 784
